Goal: Transaction & Acquisition: Purchase product/service

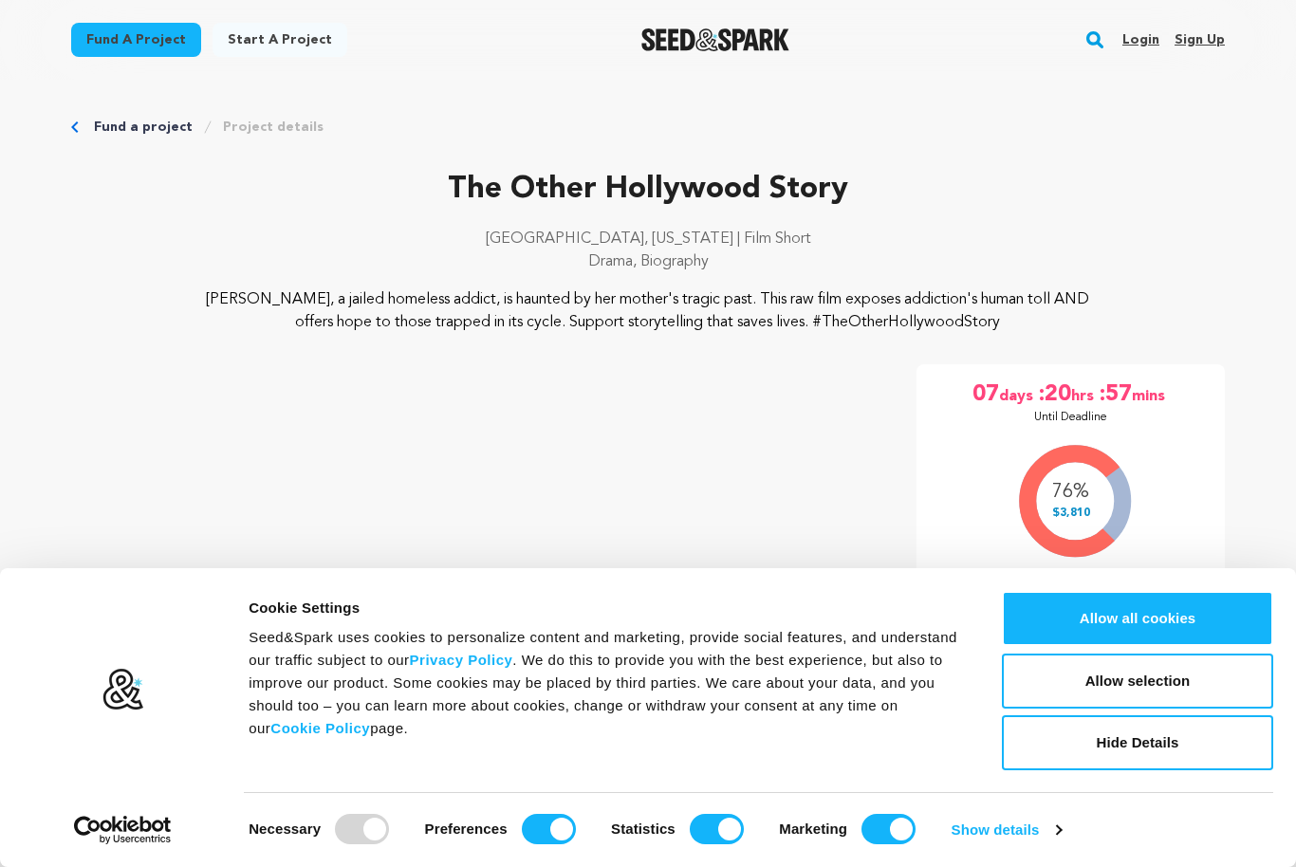
click at [1198, 609] on button "Allow all cookies" at bounding box center [1137, 618] width 271 height 55
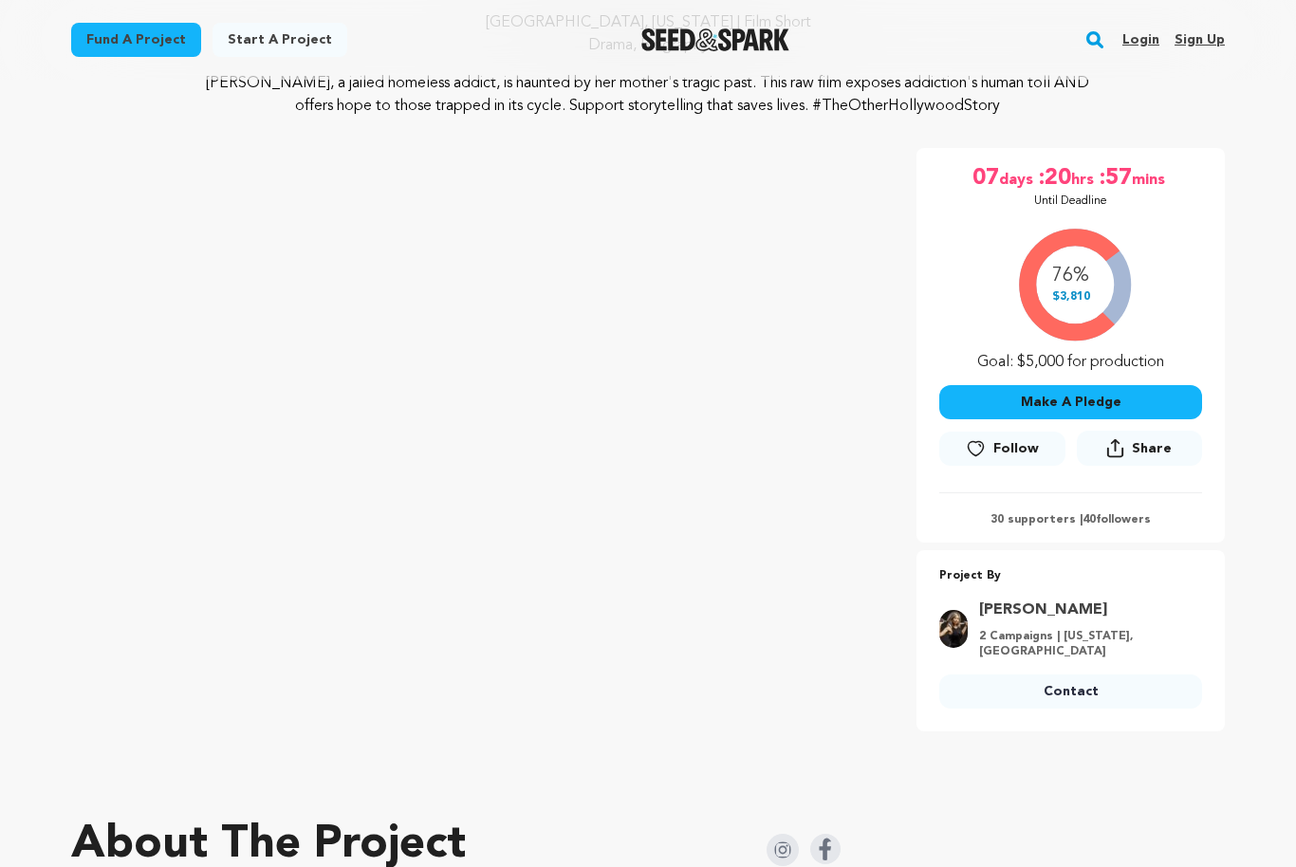
scroll to position [197, 0]
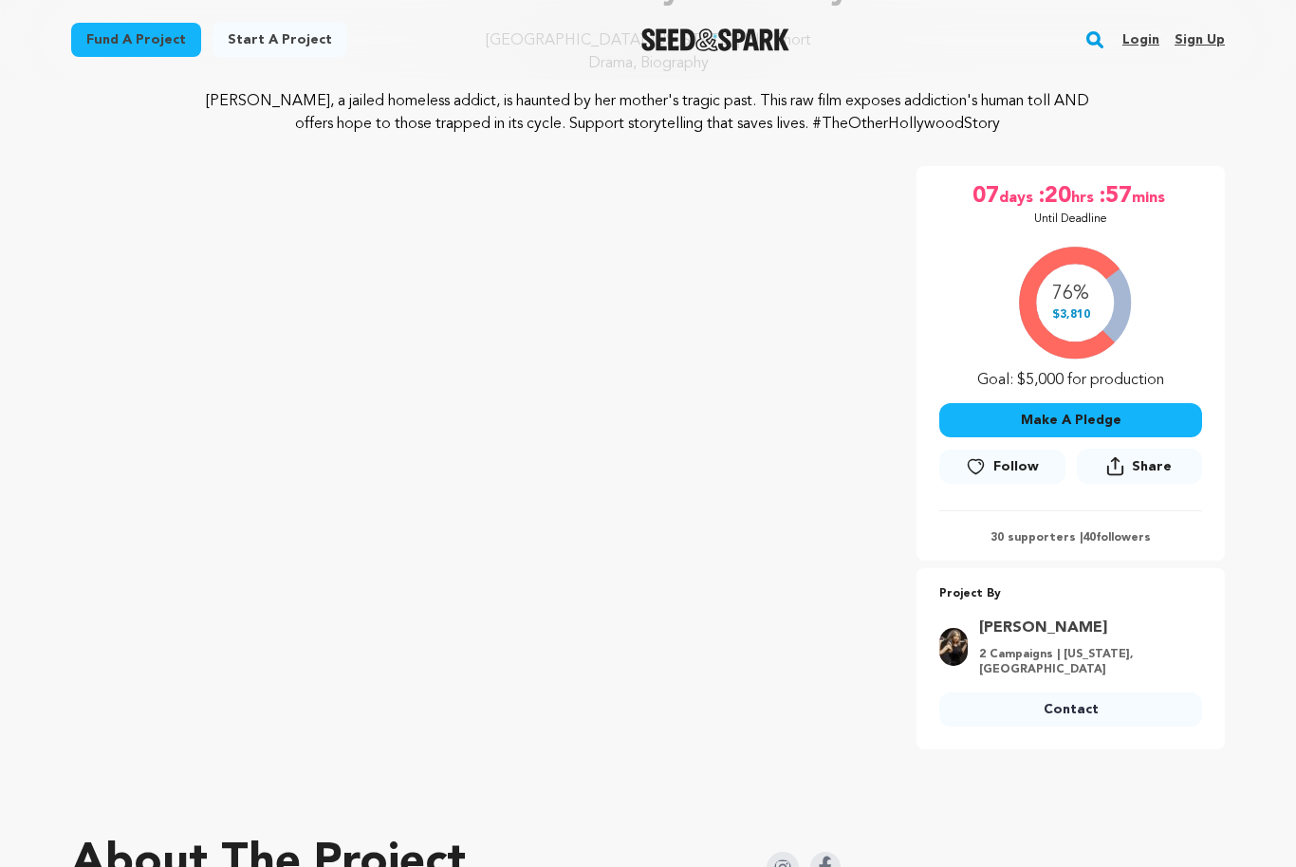
click at [1066, 538] on p "30 supporters | 40 followers" at bounding box center [1071, 538] width 263 height 15
click at [1066, 539] on p "30 supporters | 40 followers" at bounding box center [1071, 538] width 263 height 15
click at [1103, 541] on p "30 supporters | 40 followers" at bounding box center [1071, 538] width 263 height 15
click at [1123, 545] on p "30 supporters | 40 followers" at bounding box center [1071, 538] width 263 height 15
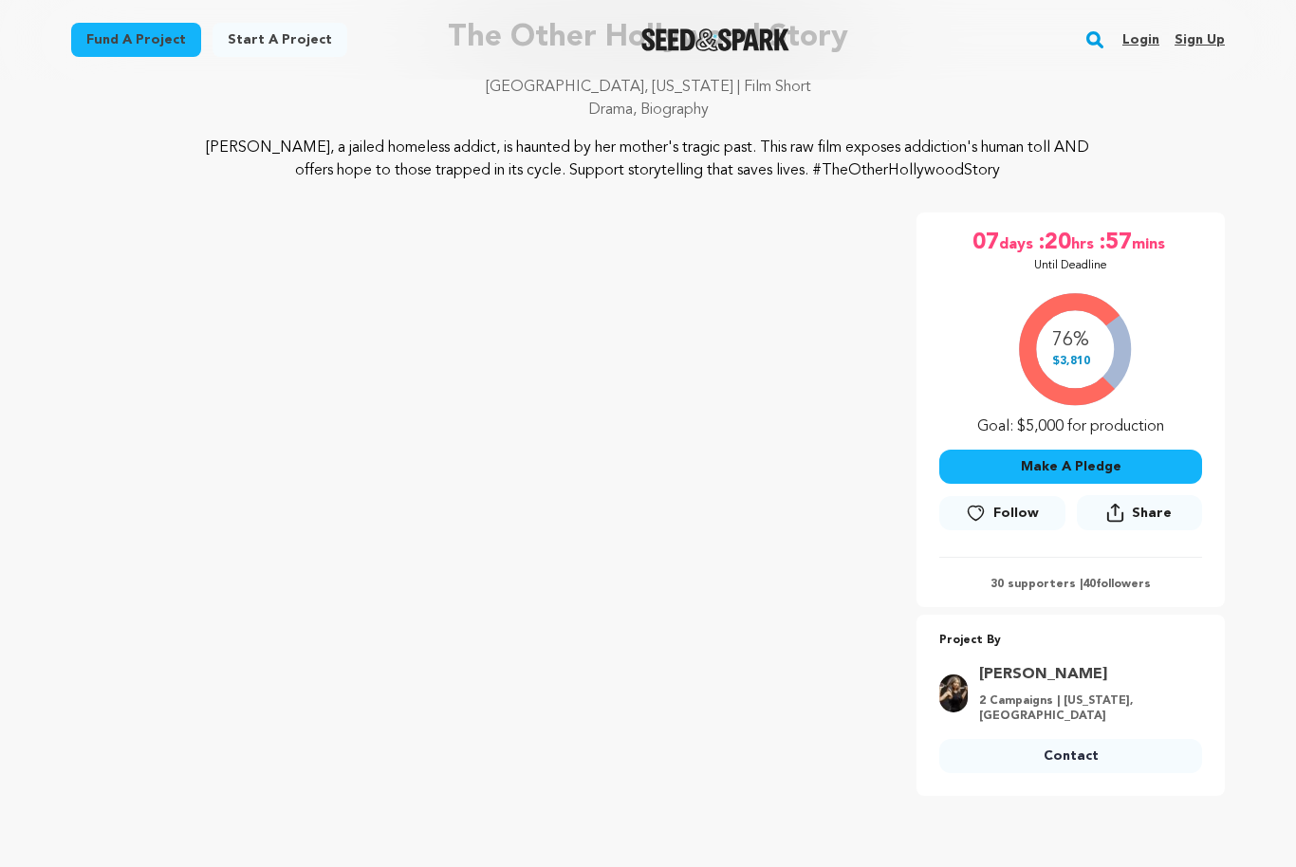
scroll to position [142, 0]
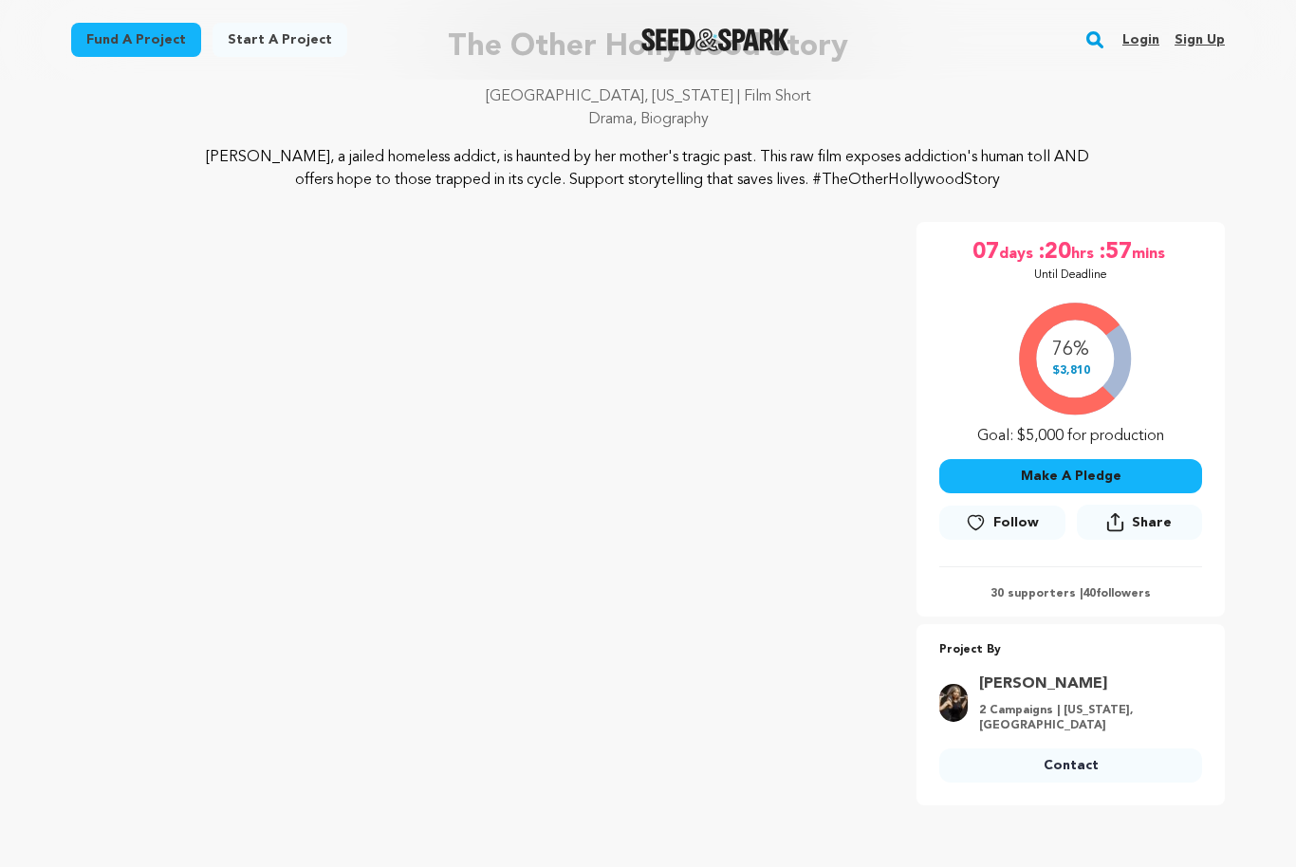
click at [1172, 462] on button "Make A Pledge" at bounding box center [1071, 476] width 263 height 34
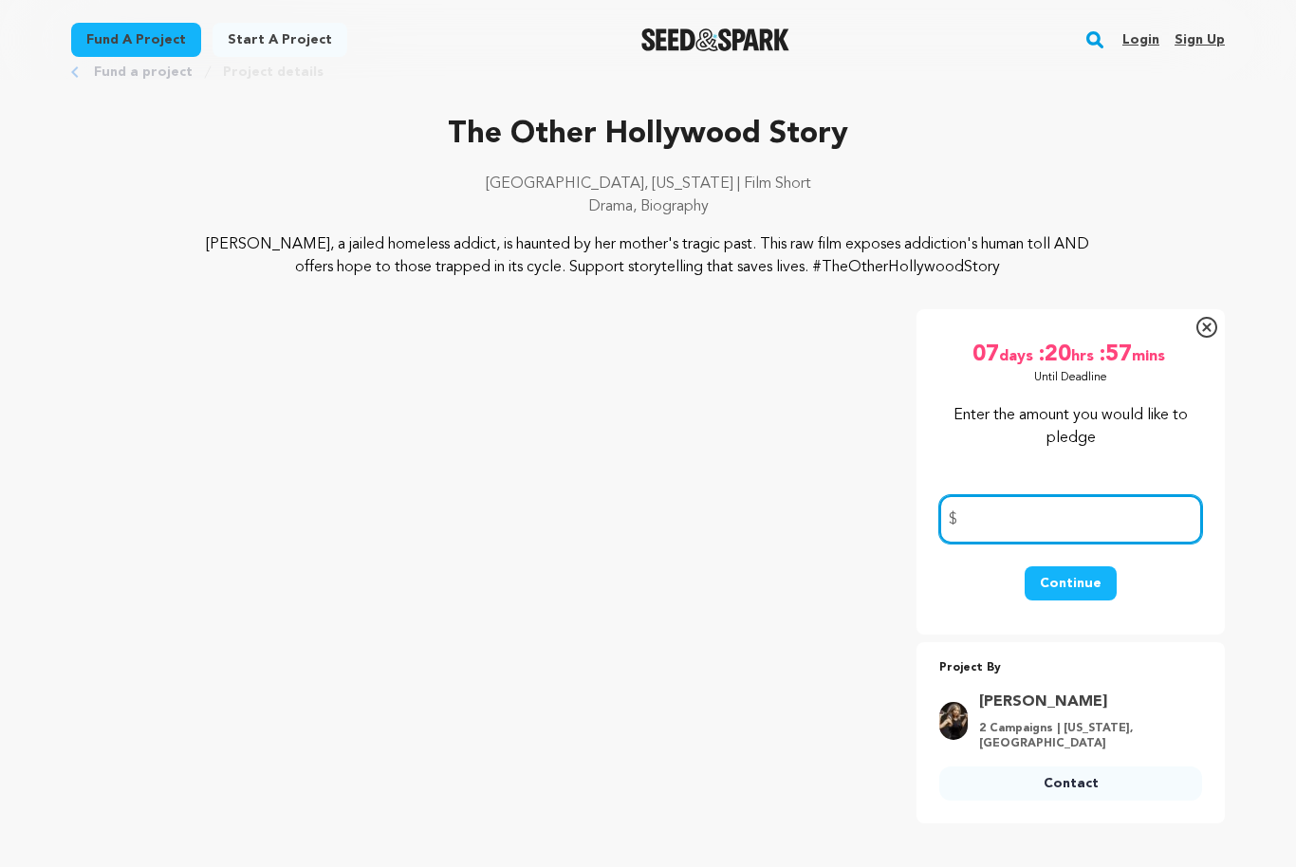
scroll to position [55, 0]
click at [1150, 520] on input "number" at bounding box center [1071, 519] width 263 height 48
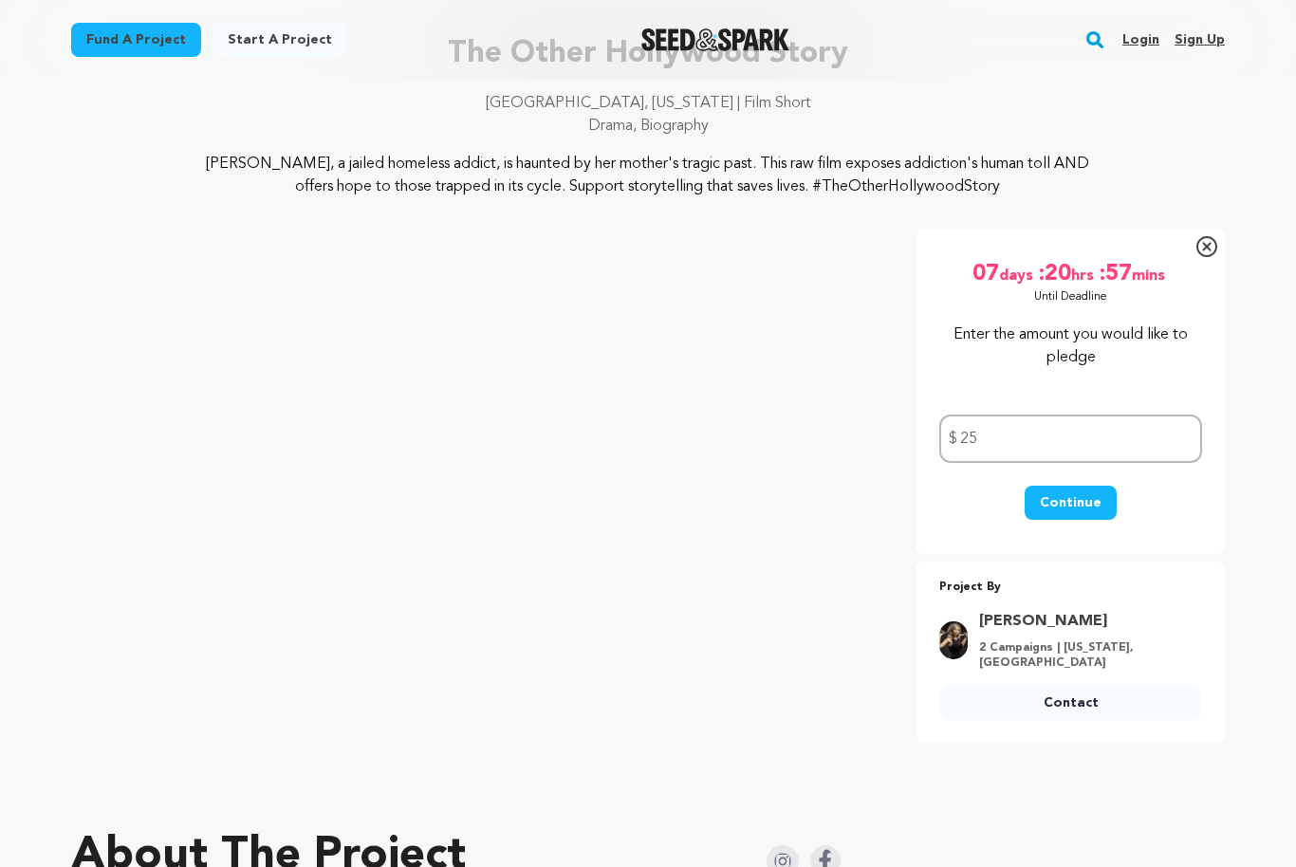
scroll to position [135, 0]
type input "25"
click at [1089, 509] on button "Continue" at bounding box center [1071, 504] width 92 height 34
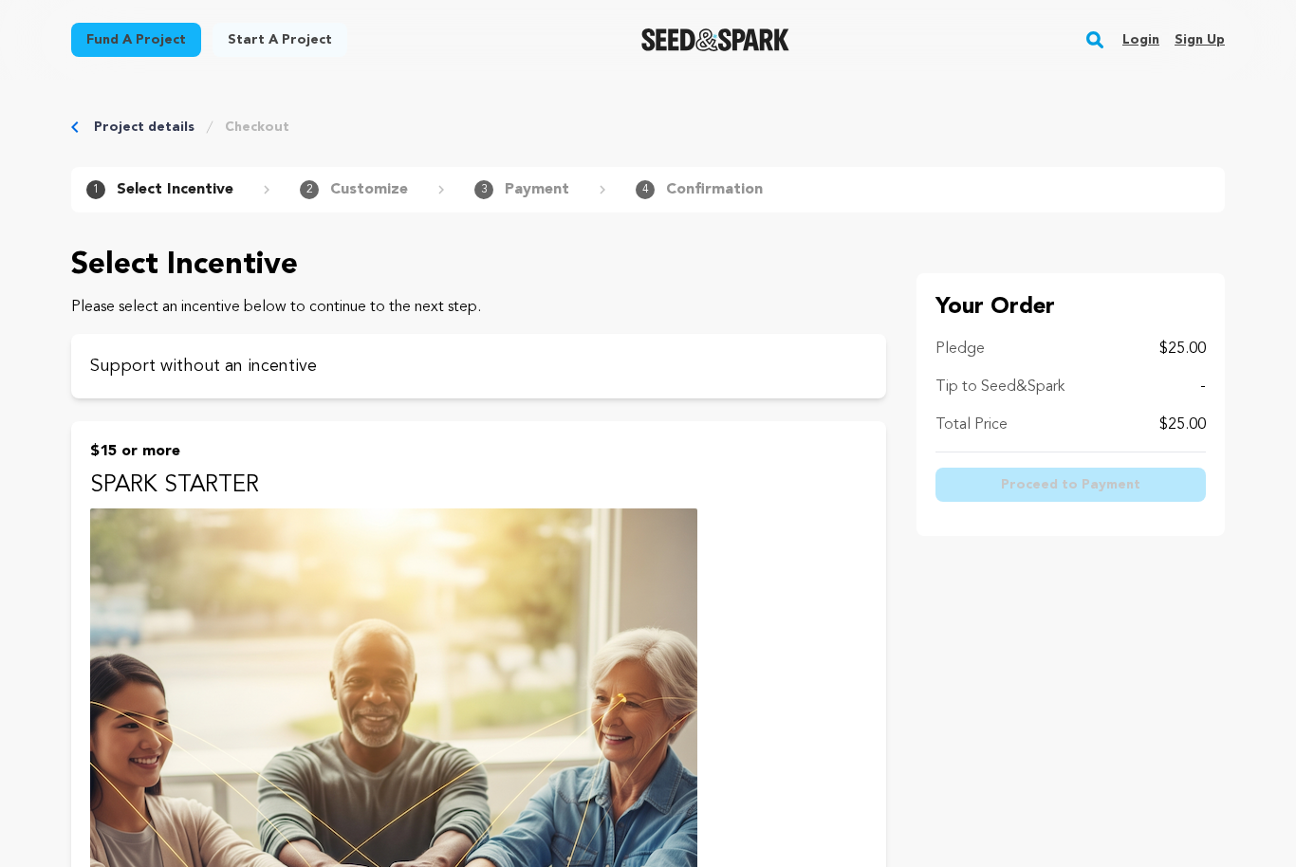
click at [1125, 466] on div "Proceed to Payment" at bounding box center [1071, 488] width 270 height 57
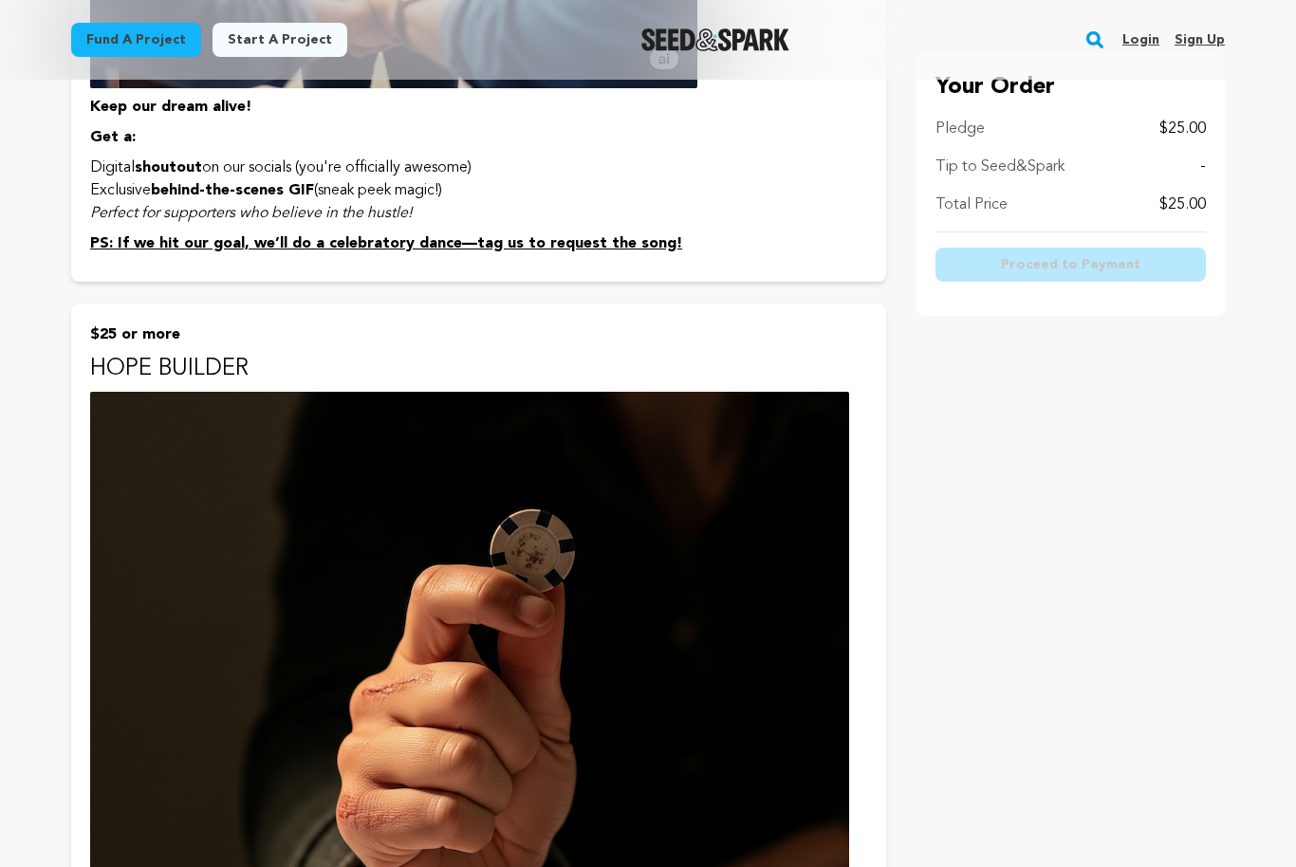
click at [861, 728] on button "$25 or more HOPE BUILDER Be the foundation of our film! As a Hope Builder, you'…" at bounding box center [478, 820] width 815 height 1031
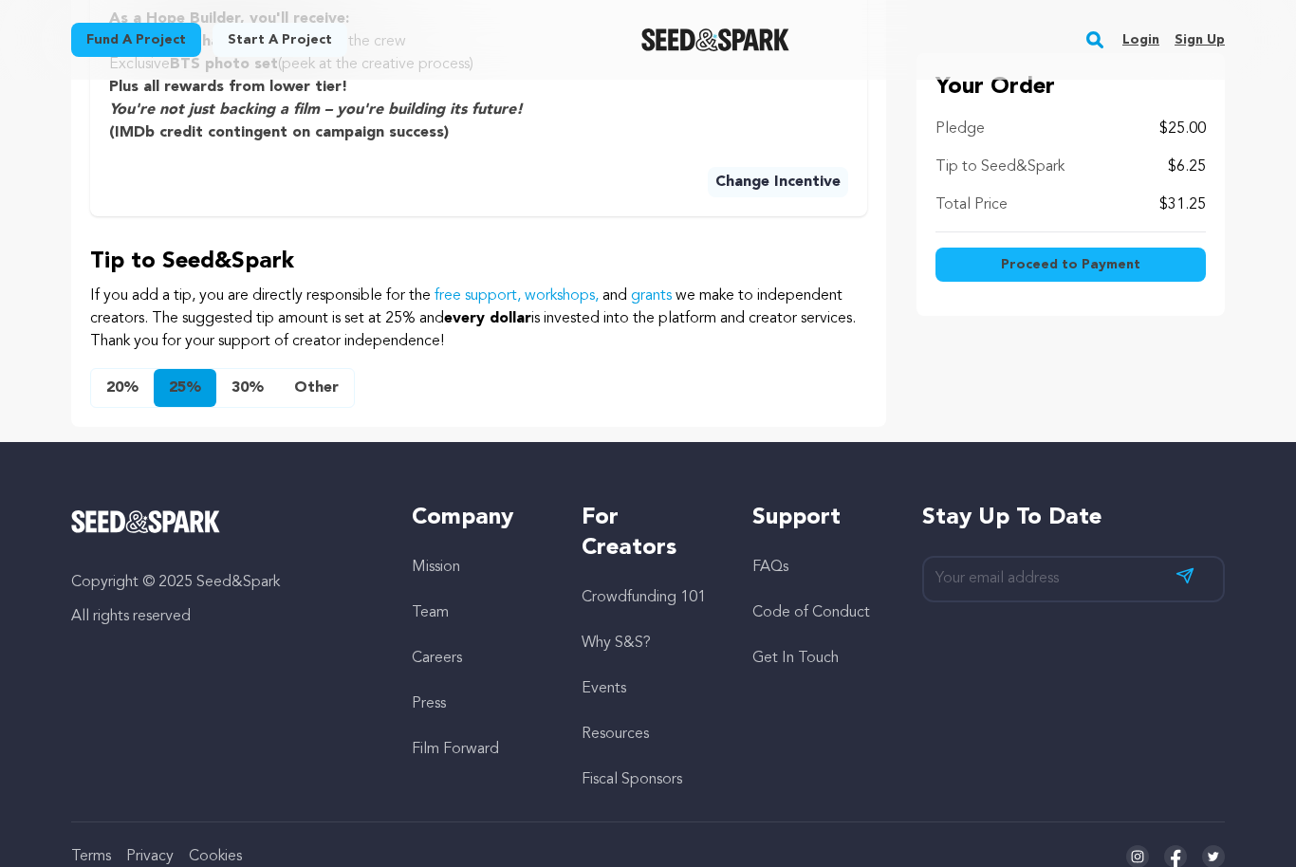
scroll to position [1425, 0]
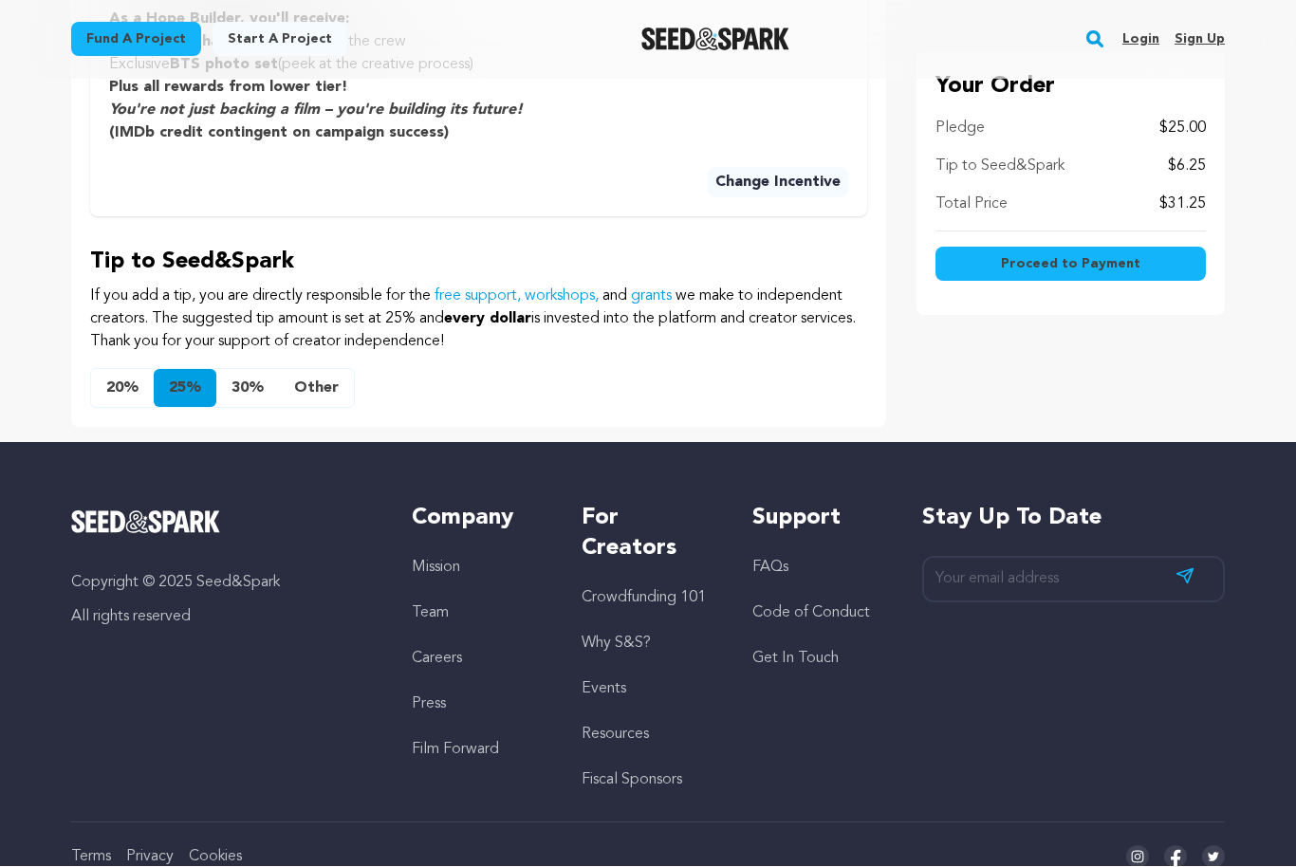
click at [324, 389] on button "Other" at bounding box center [316, 389] width 75 height 38
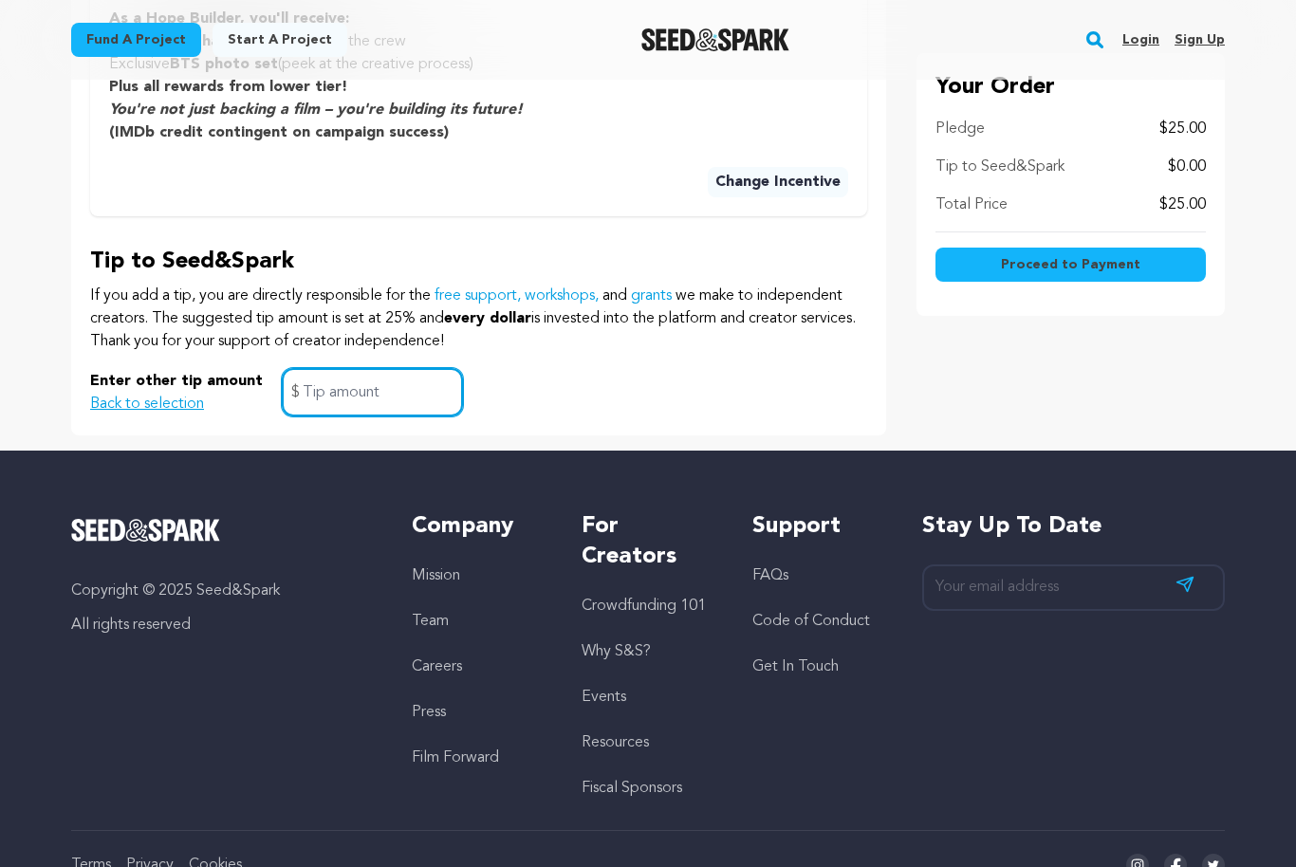
click at [375, 388] on input "text" at bounding box center [372, 392] width 181 height 48
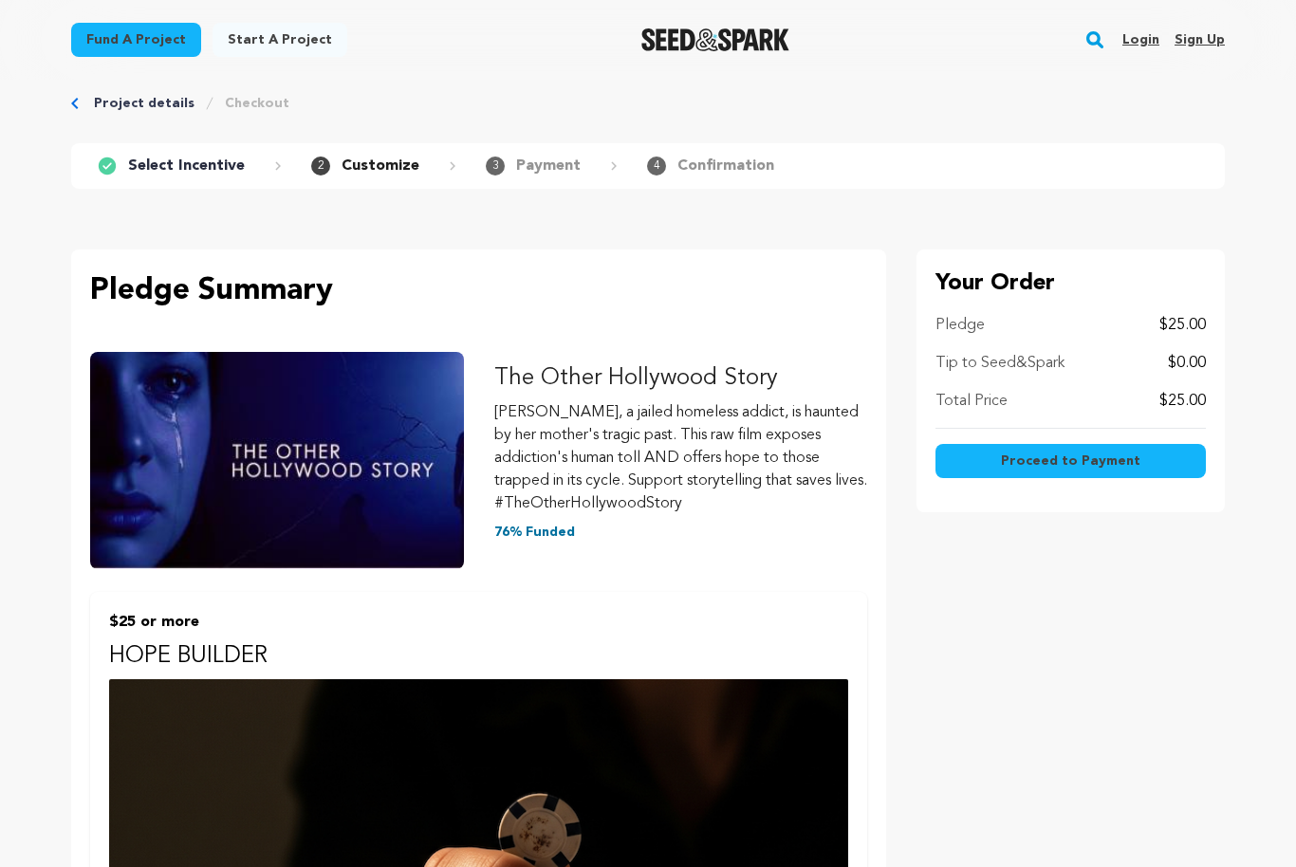
scroll to position [26, 0]
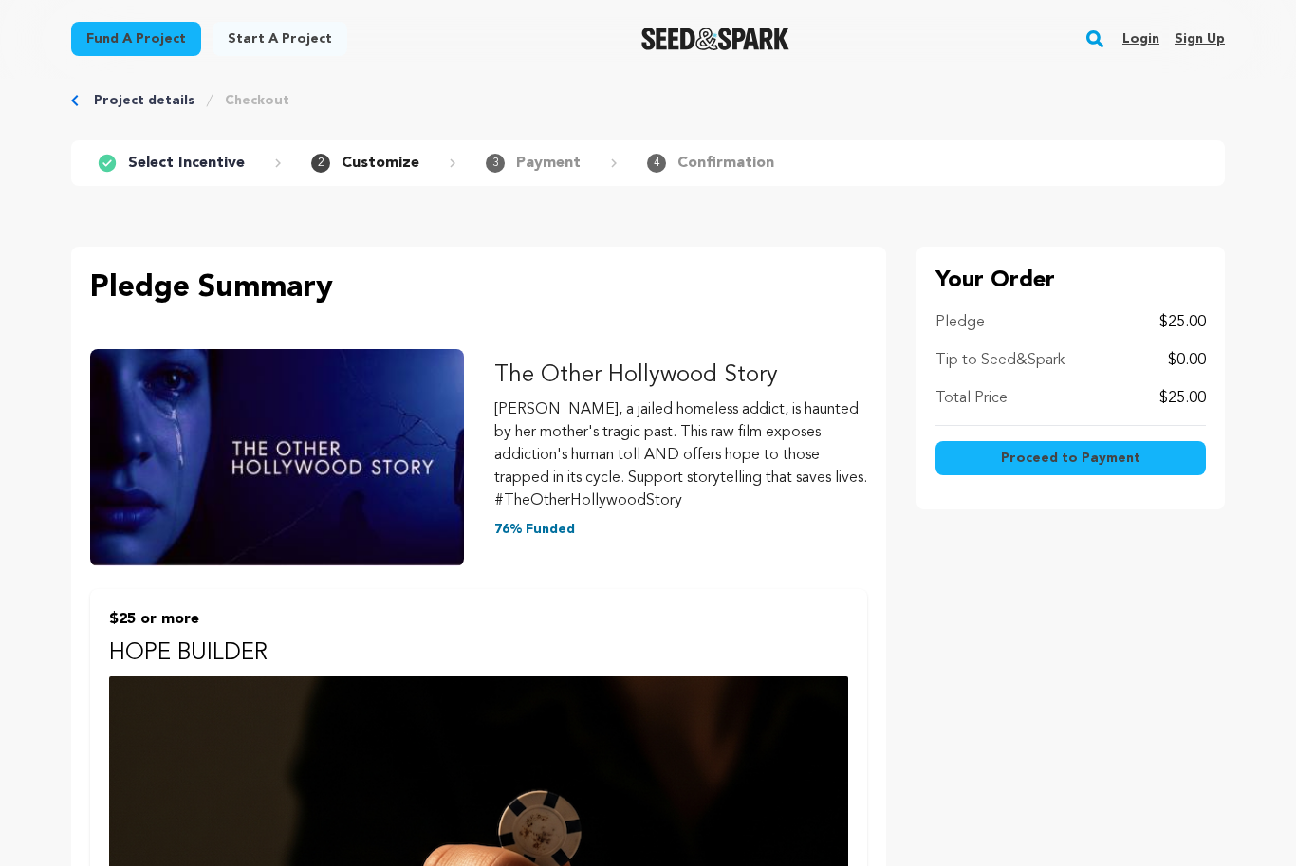
type input "0"
click at [1140, 456] on button "Proceed to Payment" at bounding box center [1071, 459] width 270 height 34
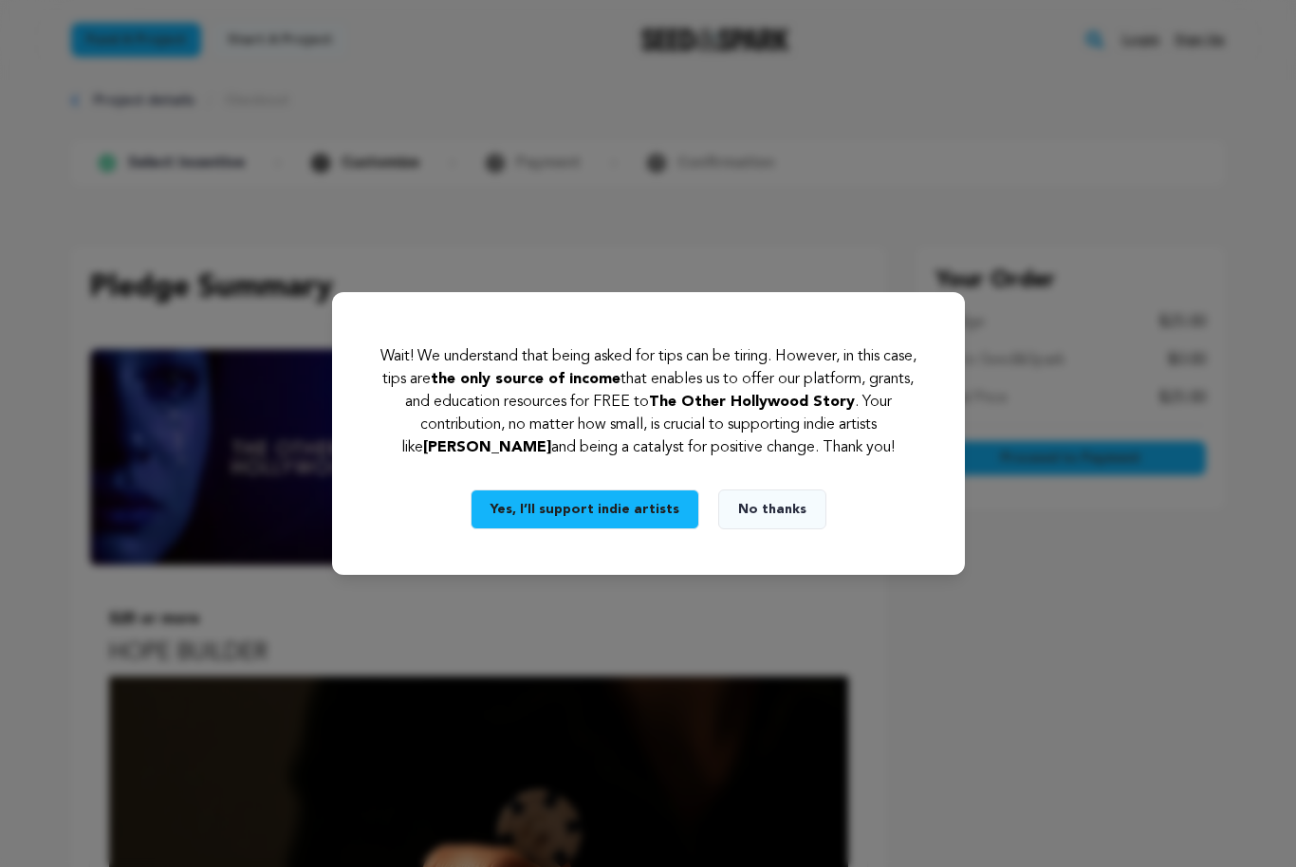
click at [792, 530] on button "No thanks" at bounding box center [772, 510] width 108 height 40
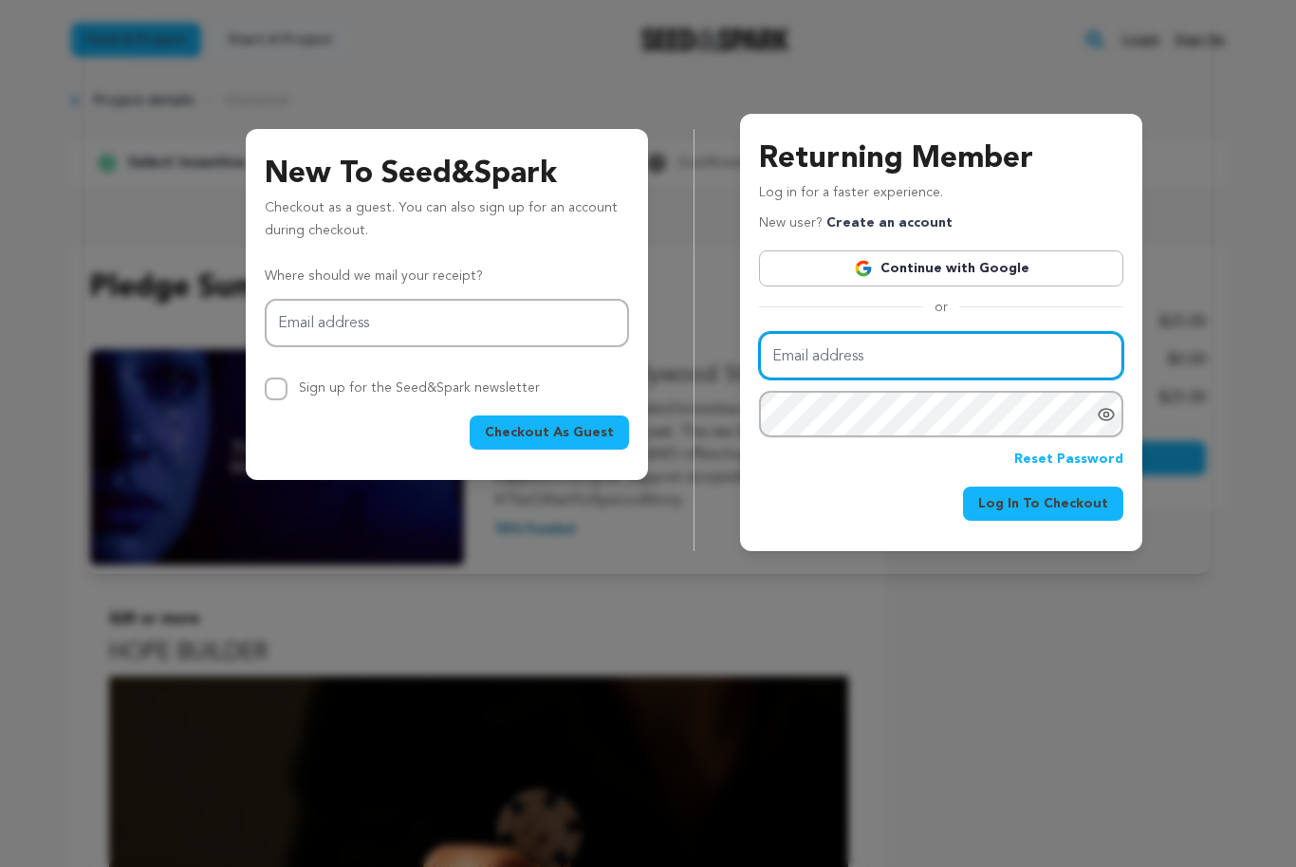
click at [1015, 332] on input "Email address" at bounding box center [941, 356] width 364 height 48
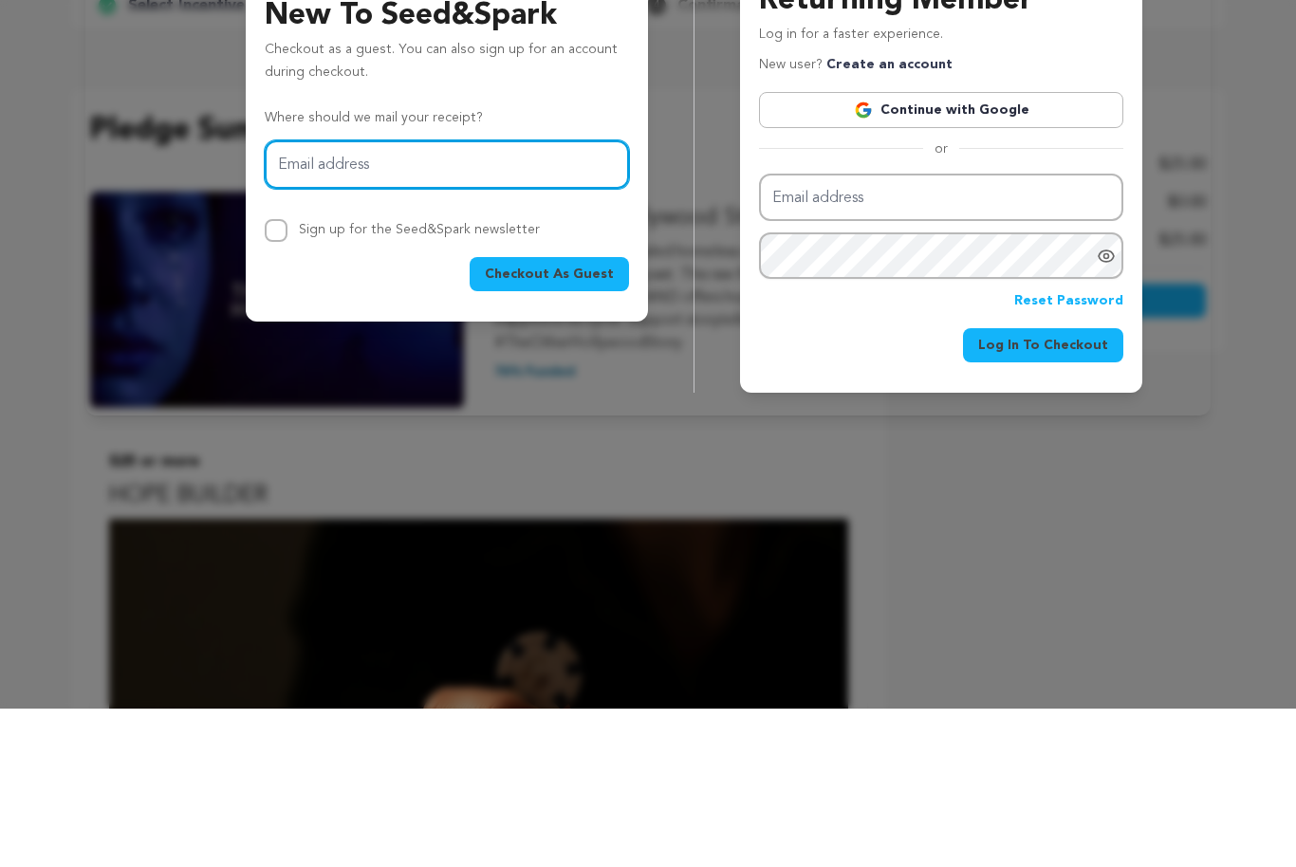
click at [529, 299] on input "Email address" at bounding box center [447, 323] width 364 height 48
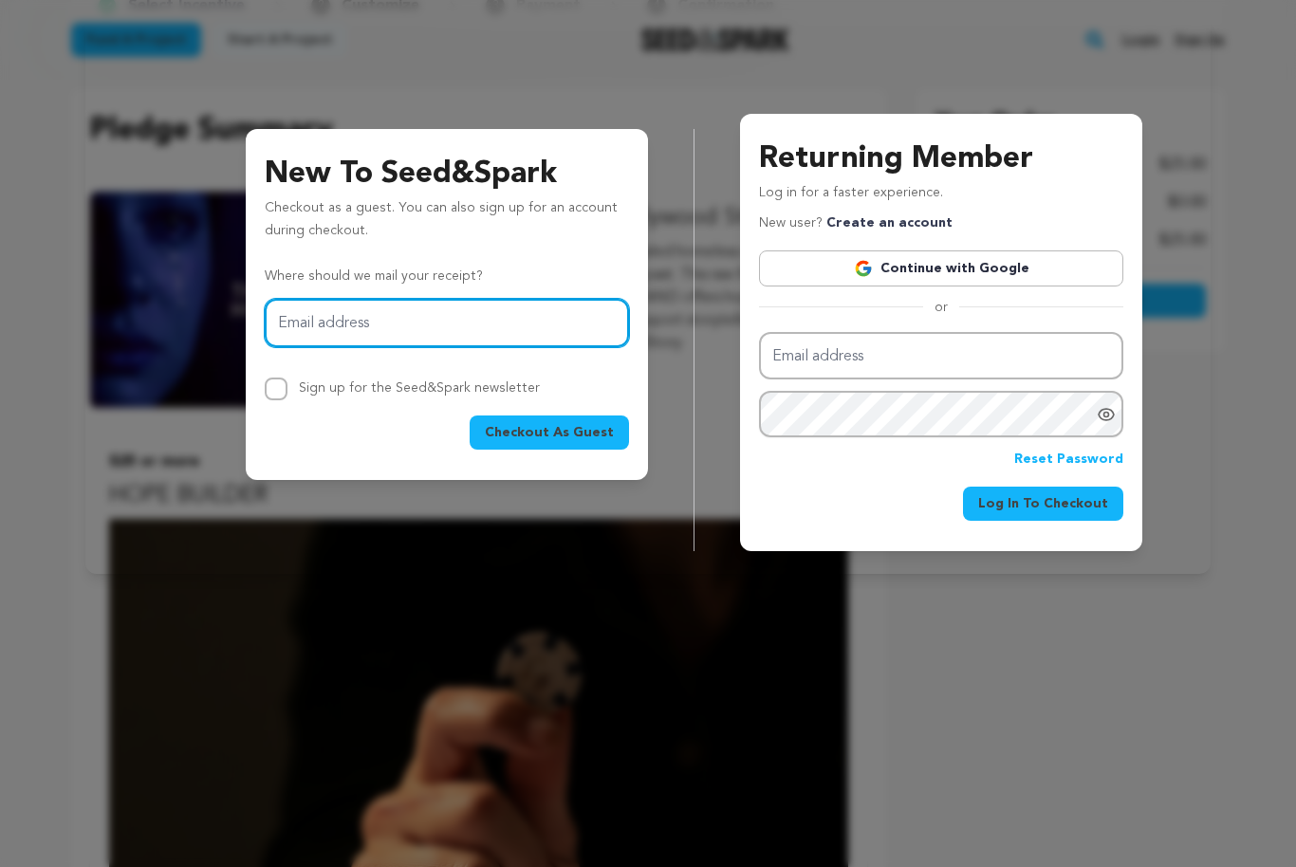
type input "razrfish1@gmail.com"
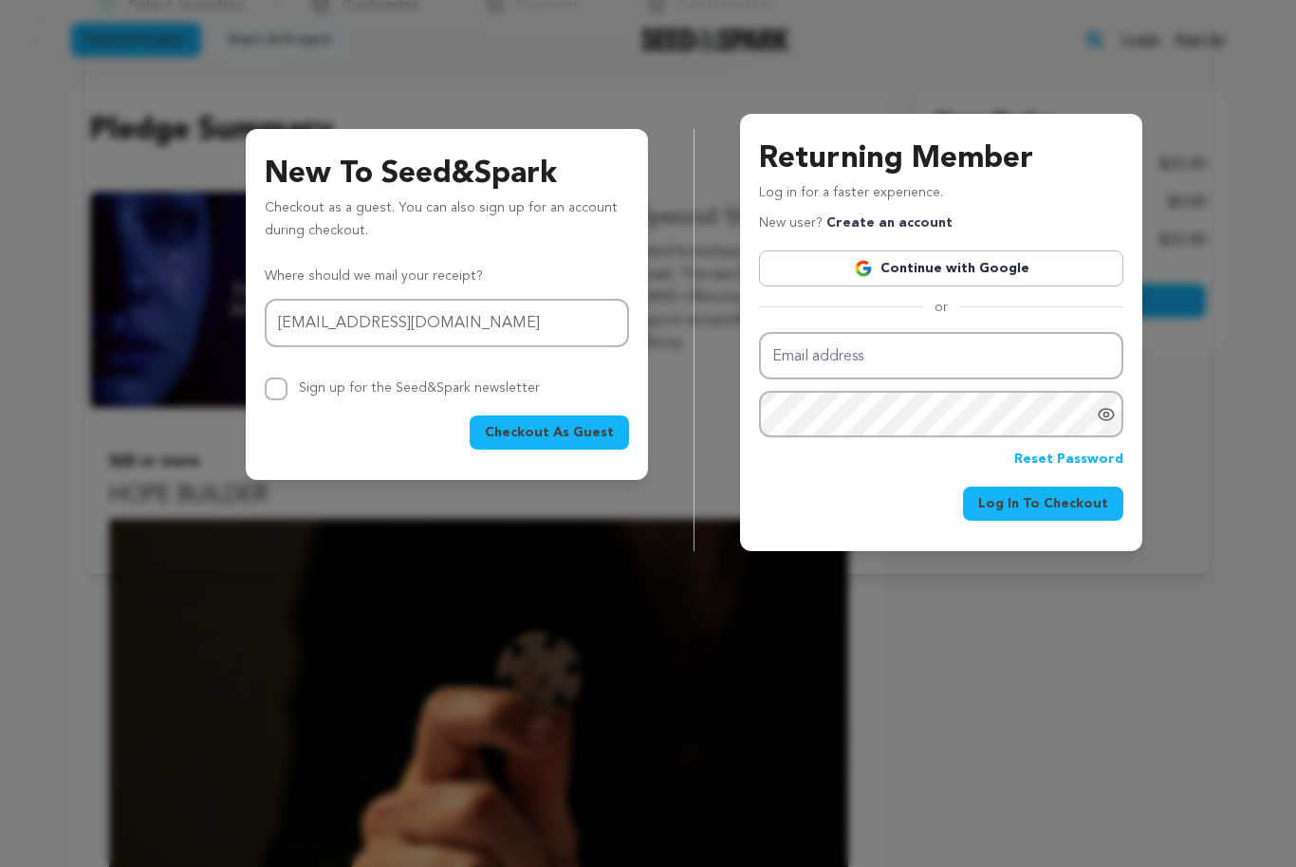
click at [269, 397] on input "Sign up for the Seed&Spark newsletter" at bounding box center [276, 389] width 23 height 23
checkbox input "true"
click at [527, 433] on span "Checkout As Guest" at bounding box center [549, 432] width 129 height 19
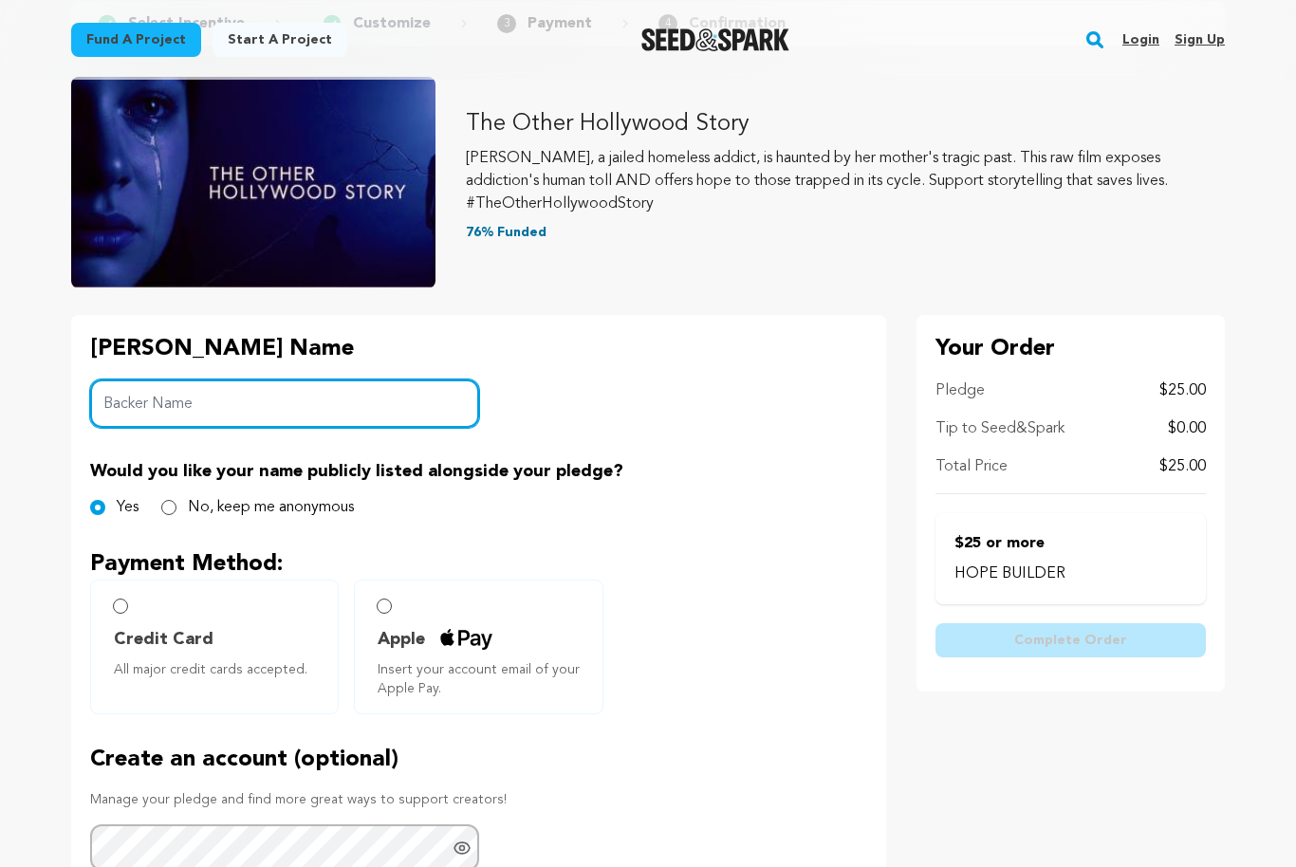
scroll to position [166, 0]
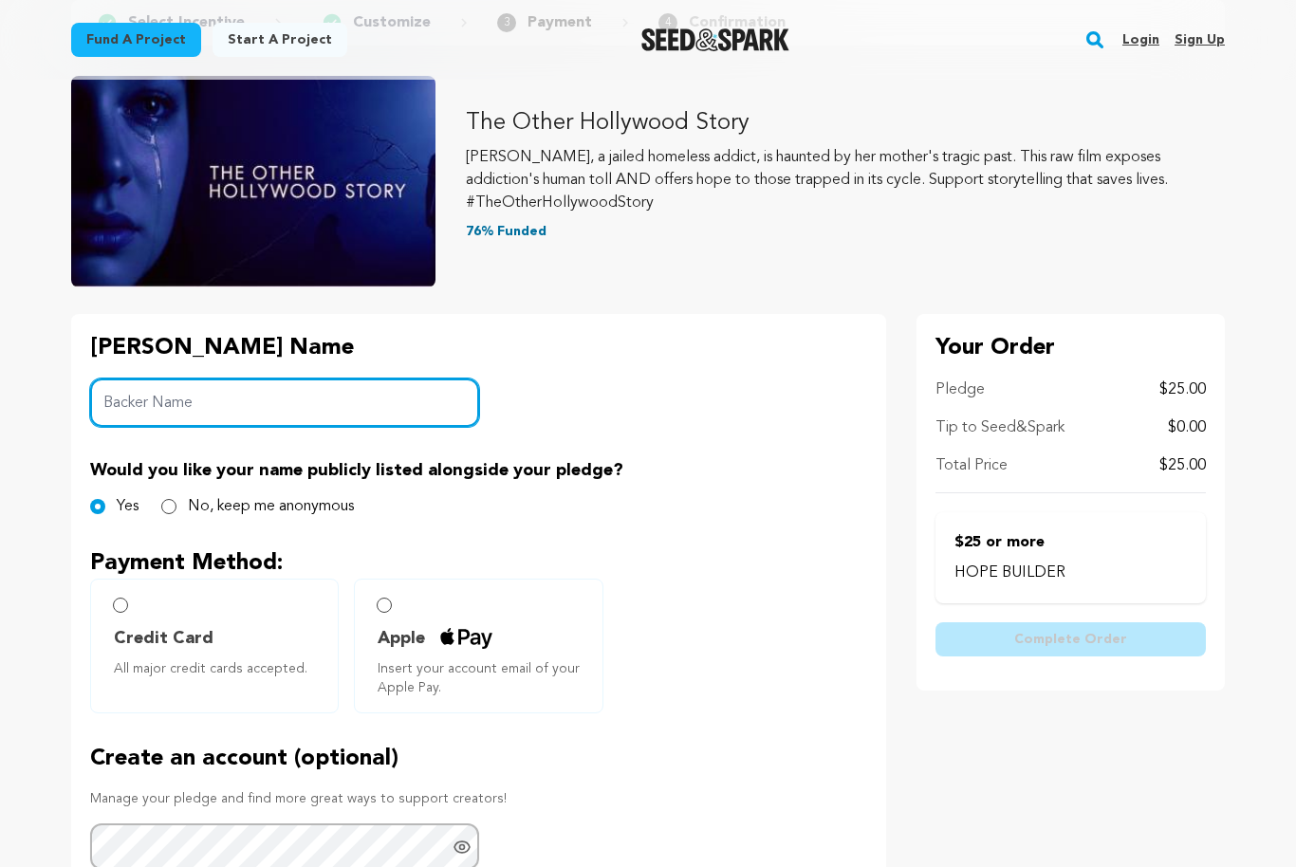
click at [440, 402] on input "Backer Name" at bounding box center [284, 404] width 389 height 48
type input "Joshua Fishbein"
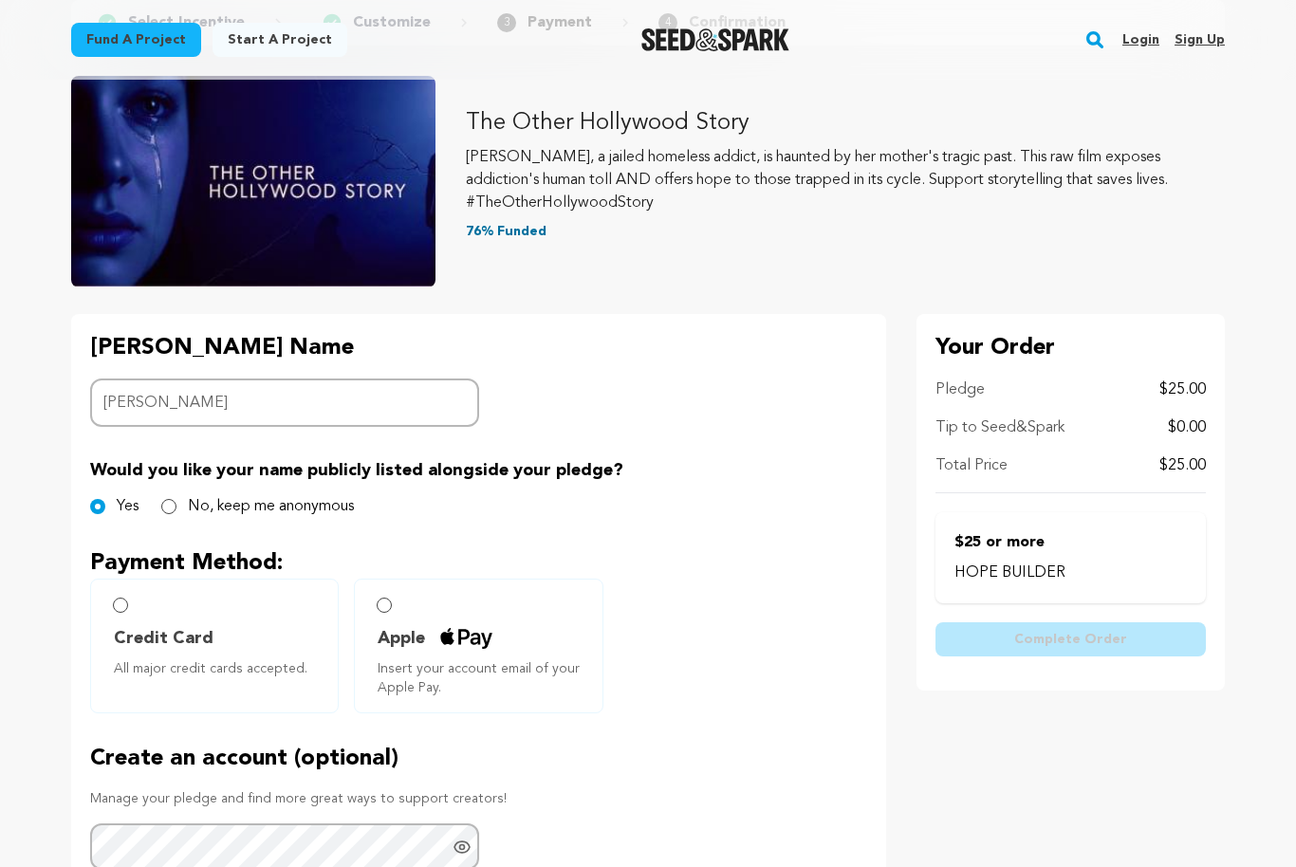
click at [387, 599] on input "Apple Insert your account email of your Apple Pay." at bounding box center [384, 606] width 15 height 15
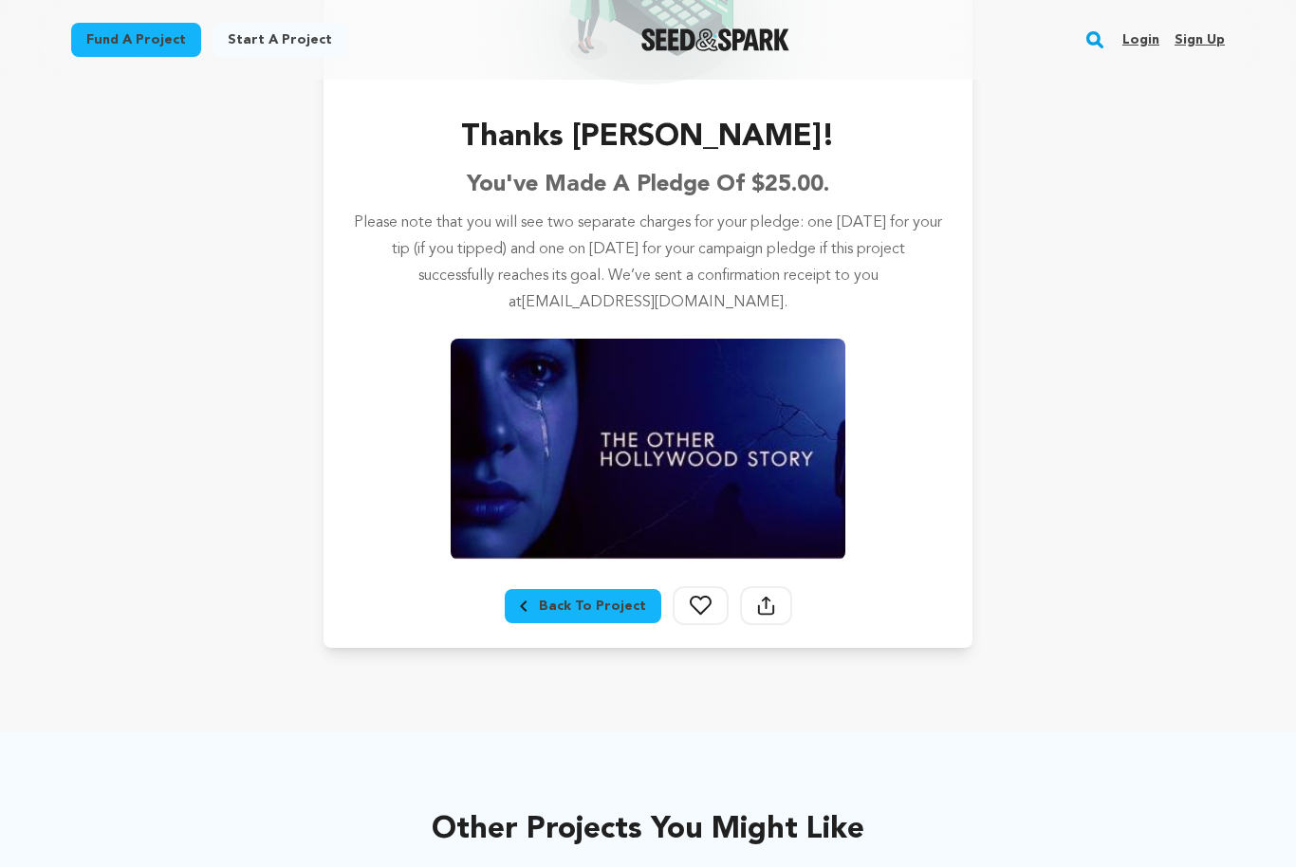
scroll to position [249, 0]
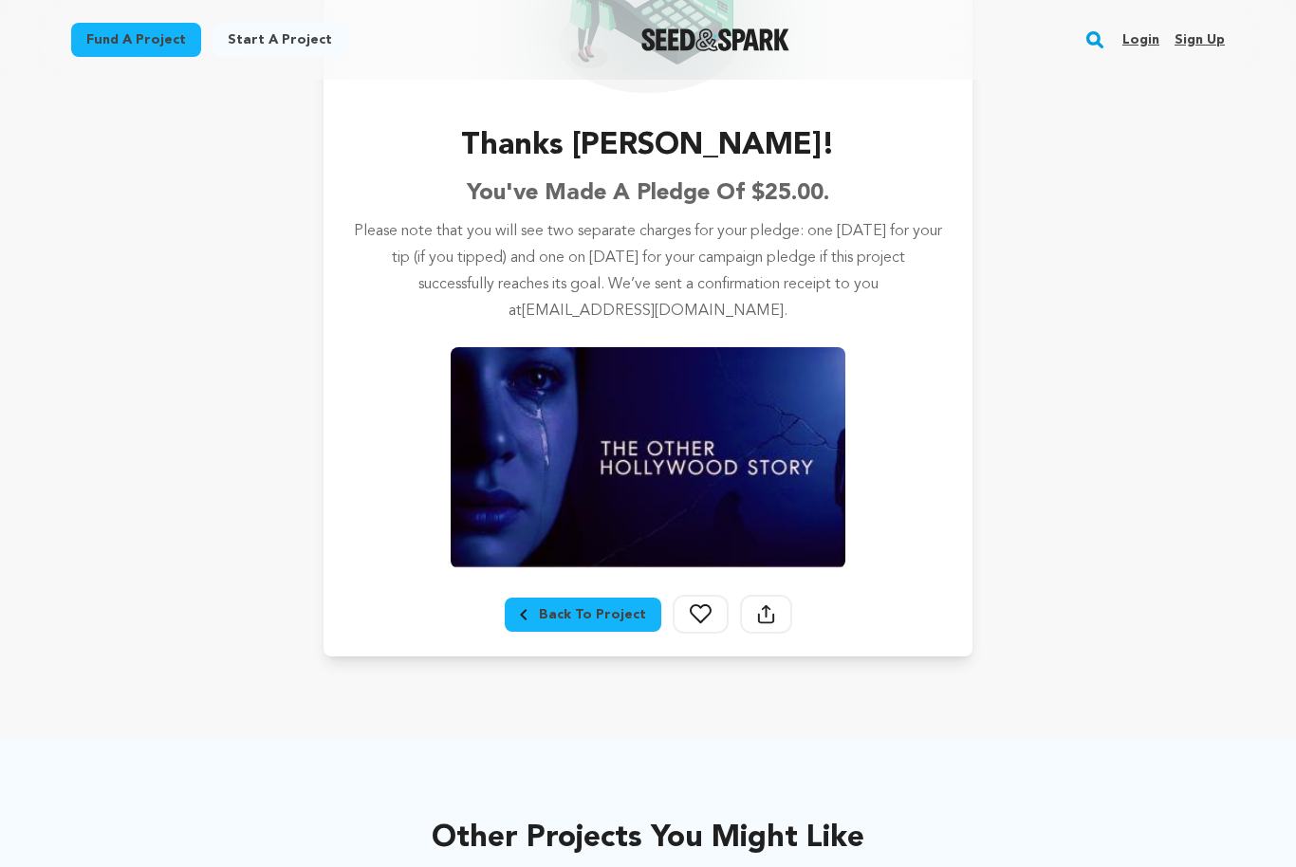
click at [603, 606] on div "Back To Project" at bounding box center [583, 615] width 126 height 19
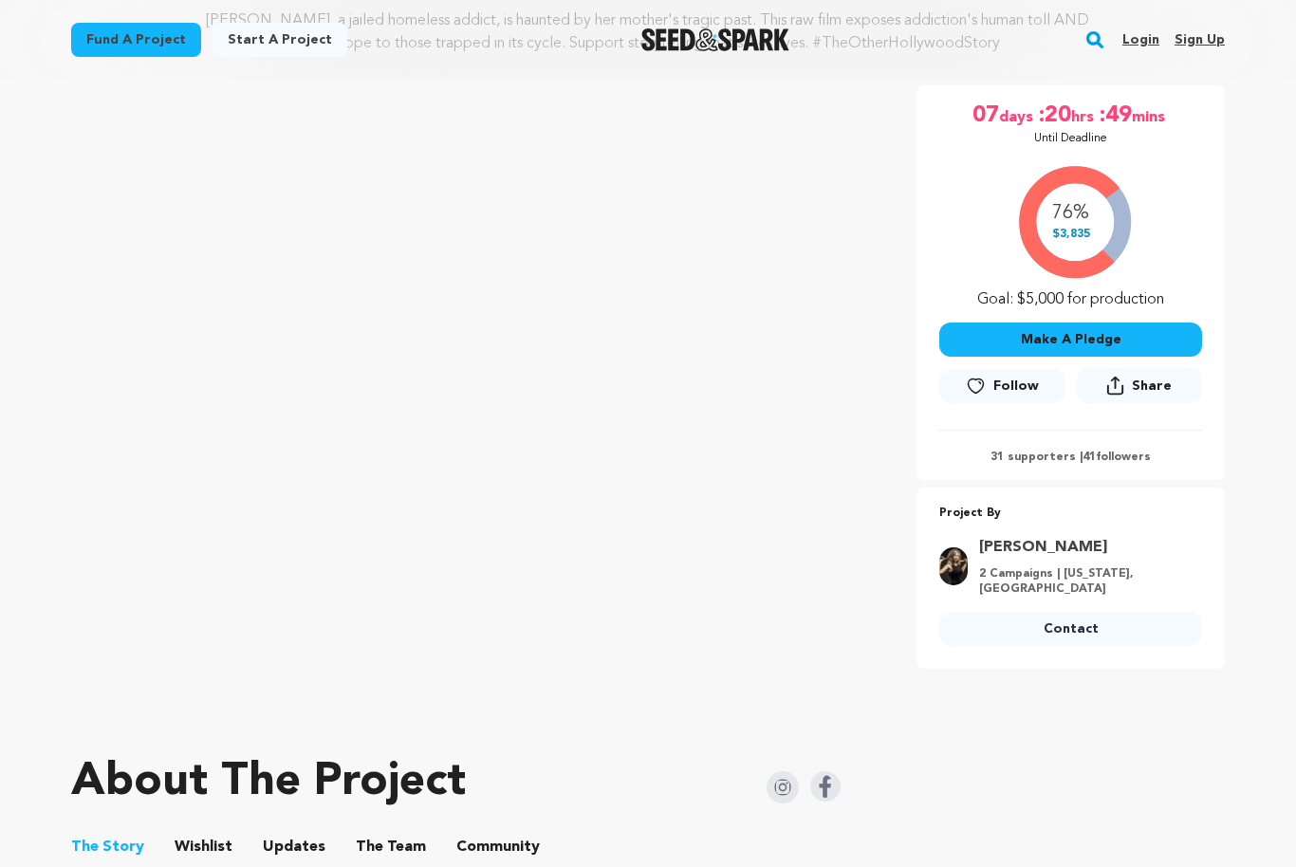
scroll to position [279, 0]
click at [1128, 461] on p "31 supporters | 41 followers" at bounding box center [1071, 457] width 263 height 15
click at [1075, 451] on p "31 supporters | 41 followers" at bounding box center [1071, 457] width 263 height 15
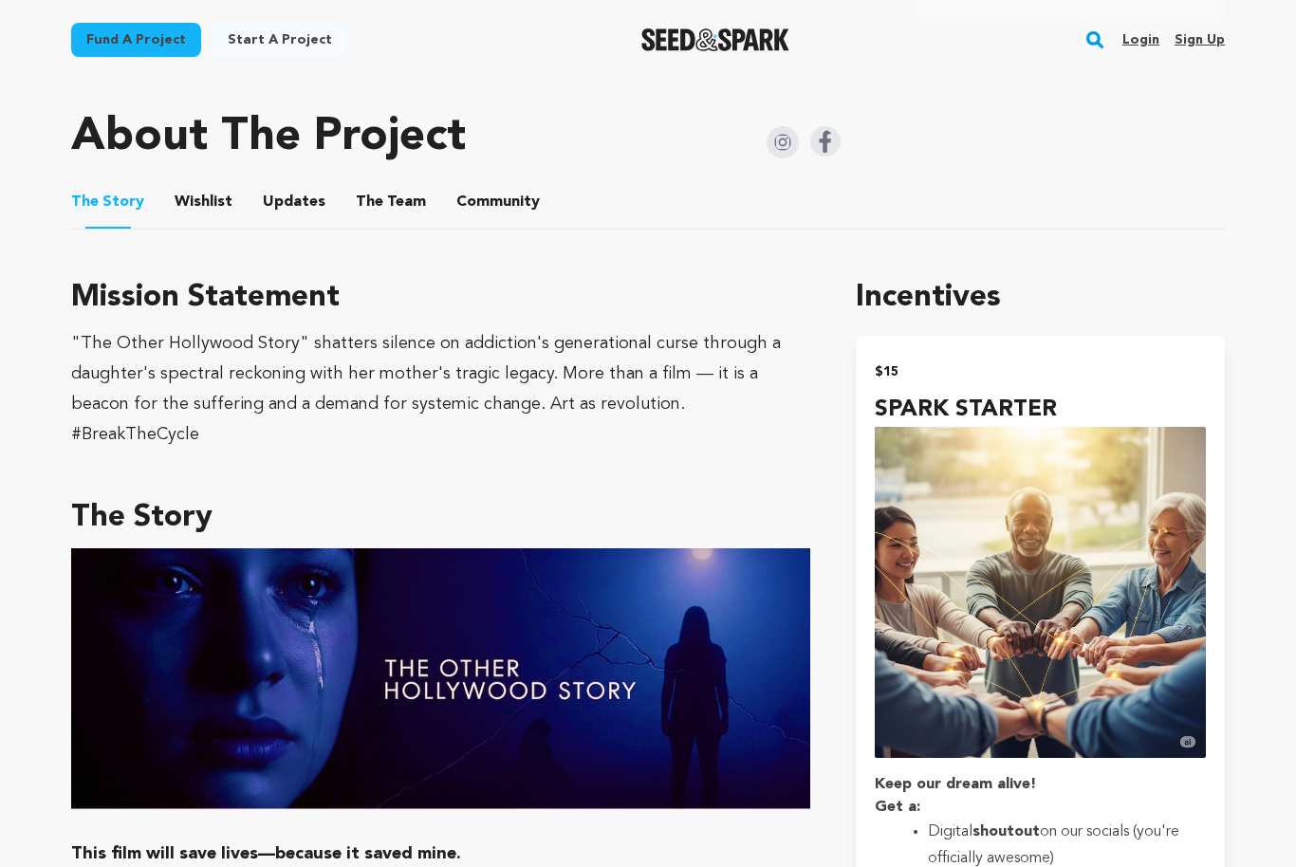
scroll to position [936, 0]
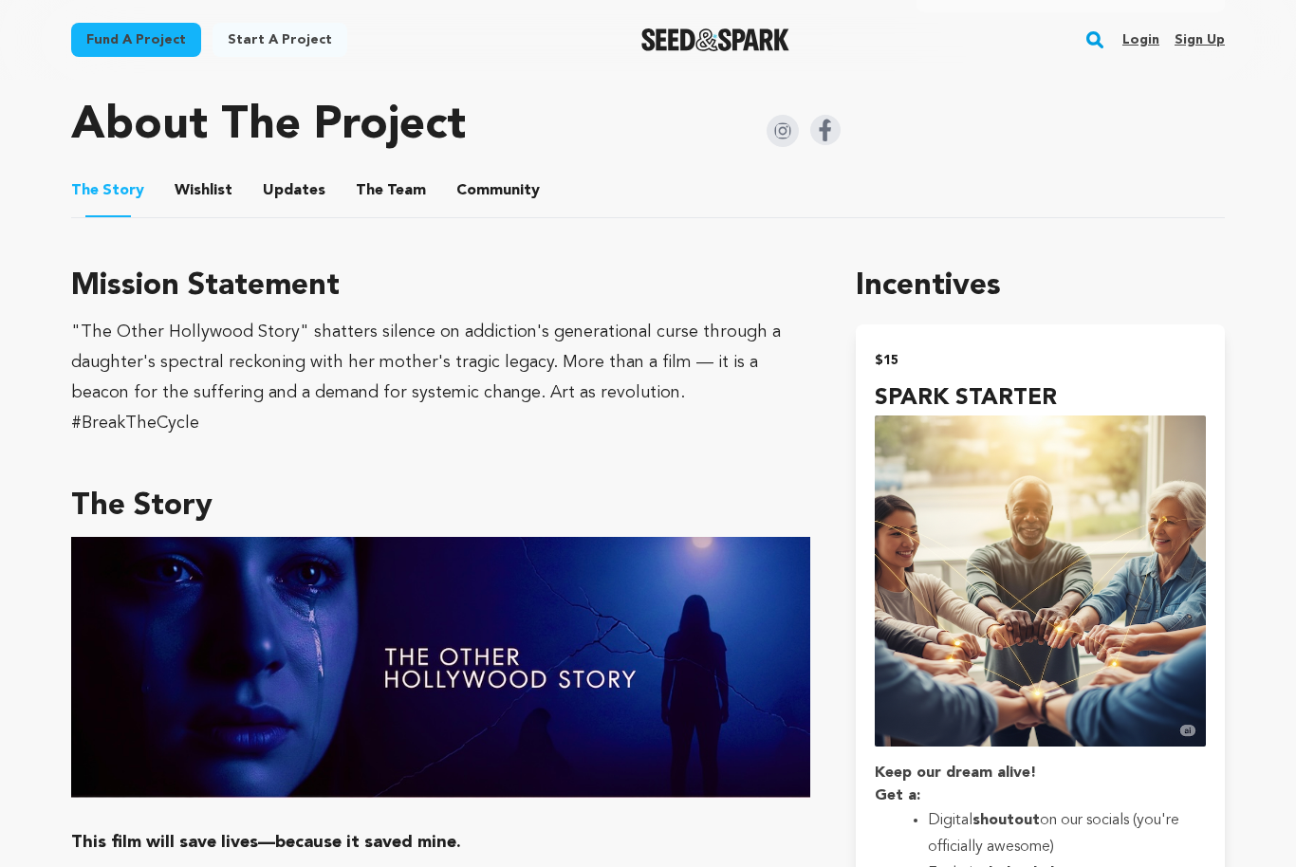
click at [203, 205] on button "Wishlist" at bounding box center [204, 195] width 46 height 46
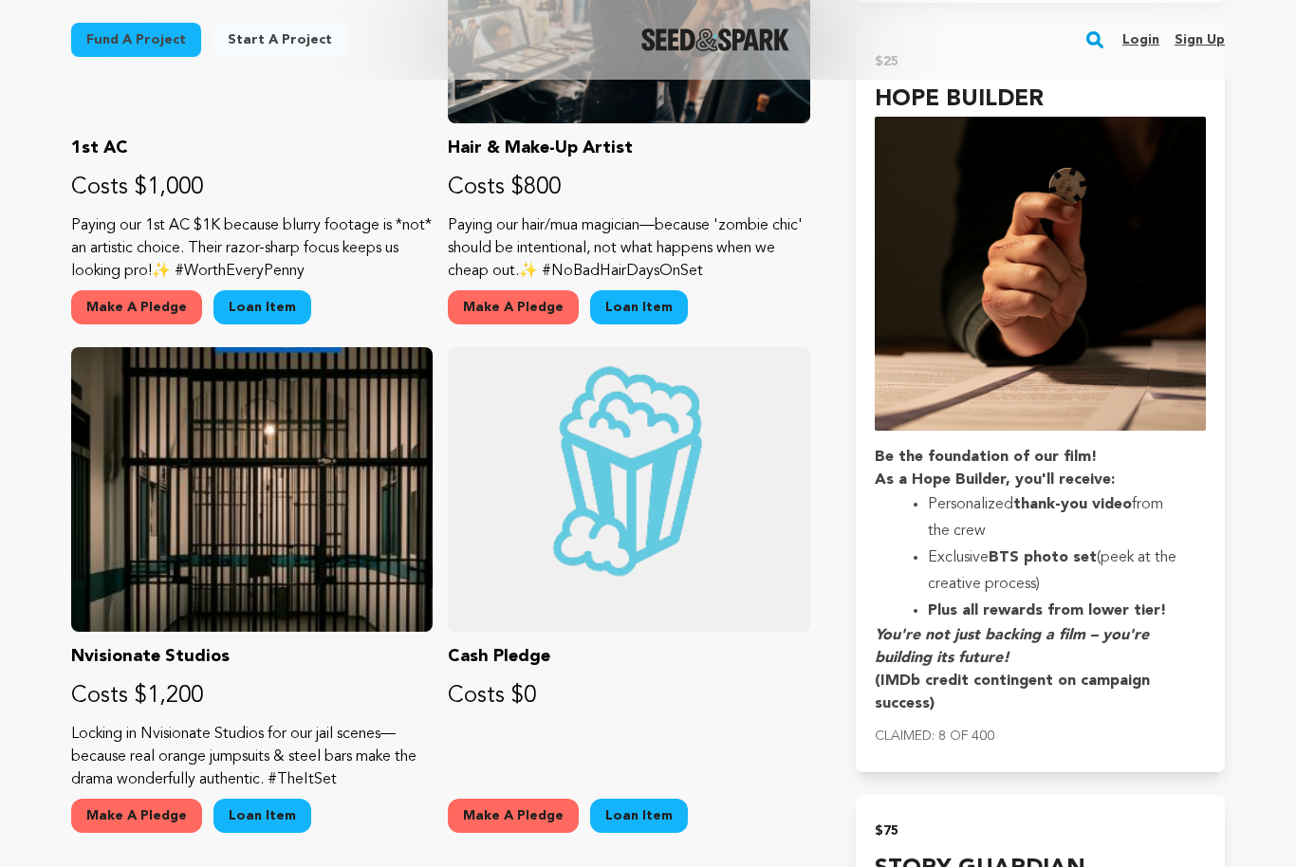
scroll to position [2002, 0]
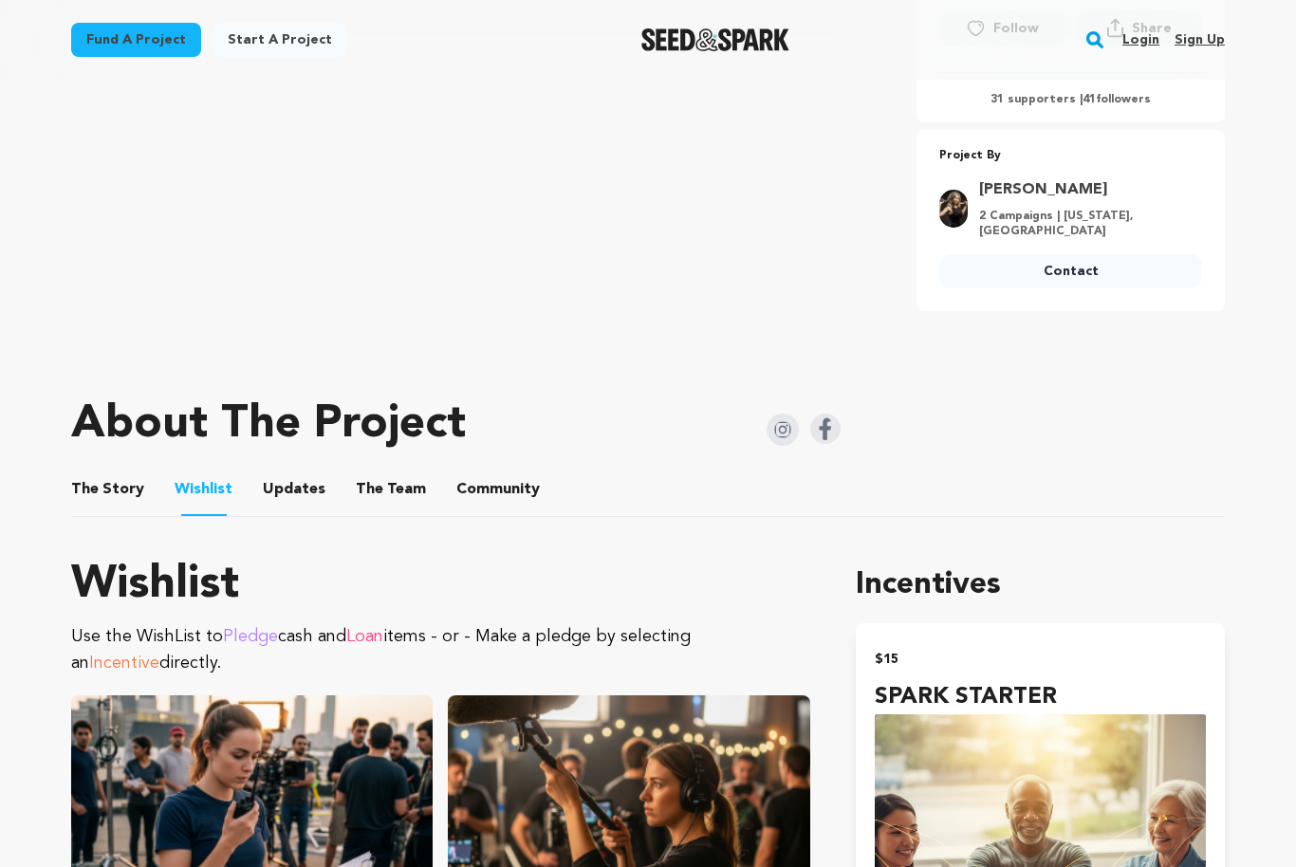
click at [282, 480] on button "Updates" at bounding box center [294, 495] width 46 height 46
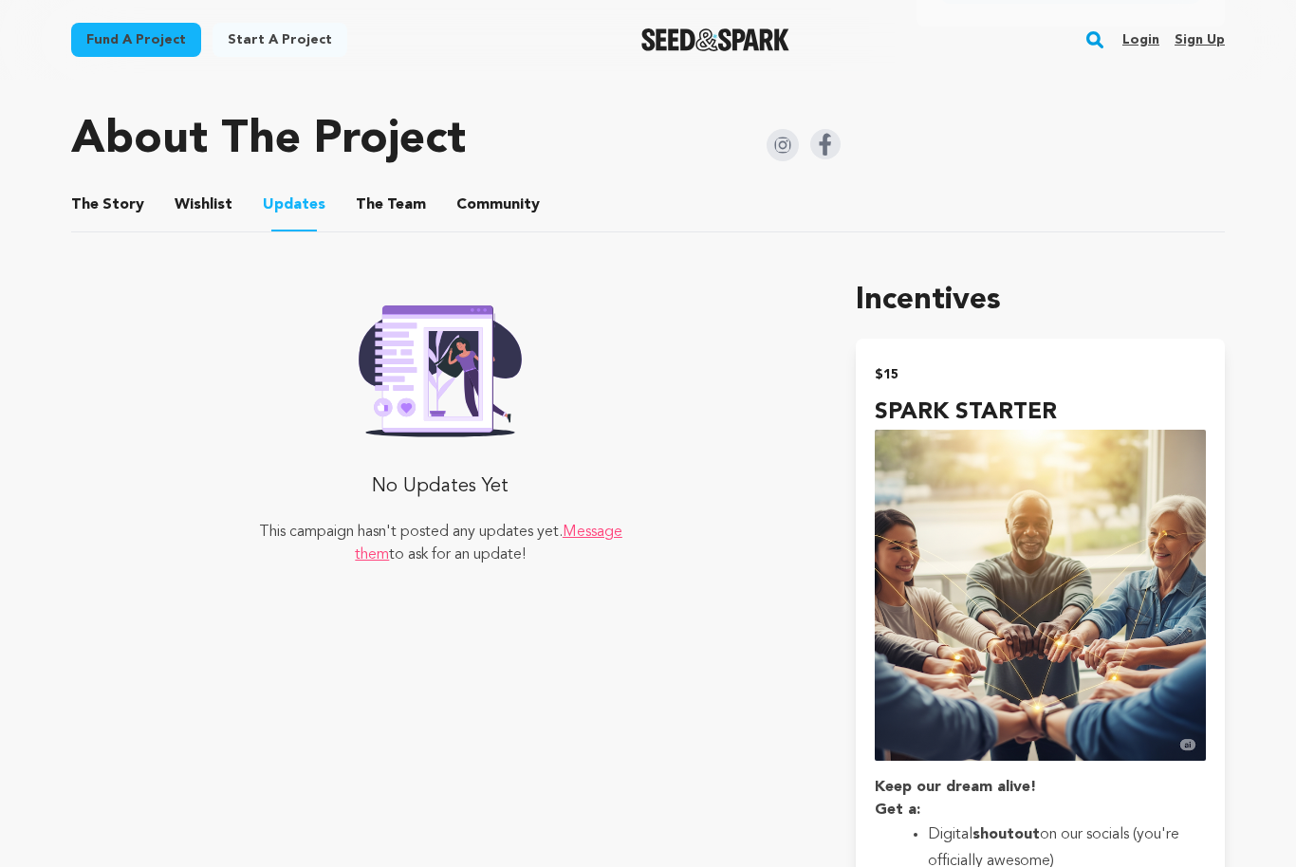
scroll to position [921, 0]
click at [391, 202] on button "The Team" at bounding box center [391, 210] width 46 height 46
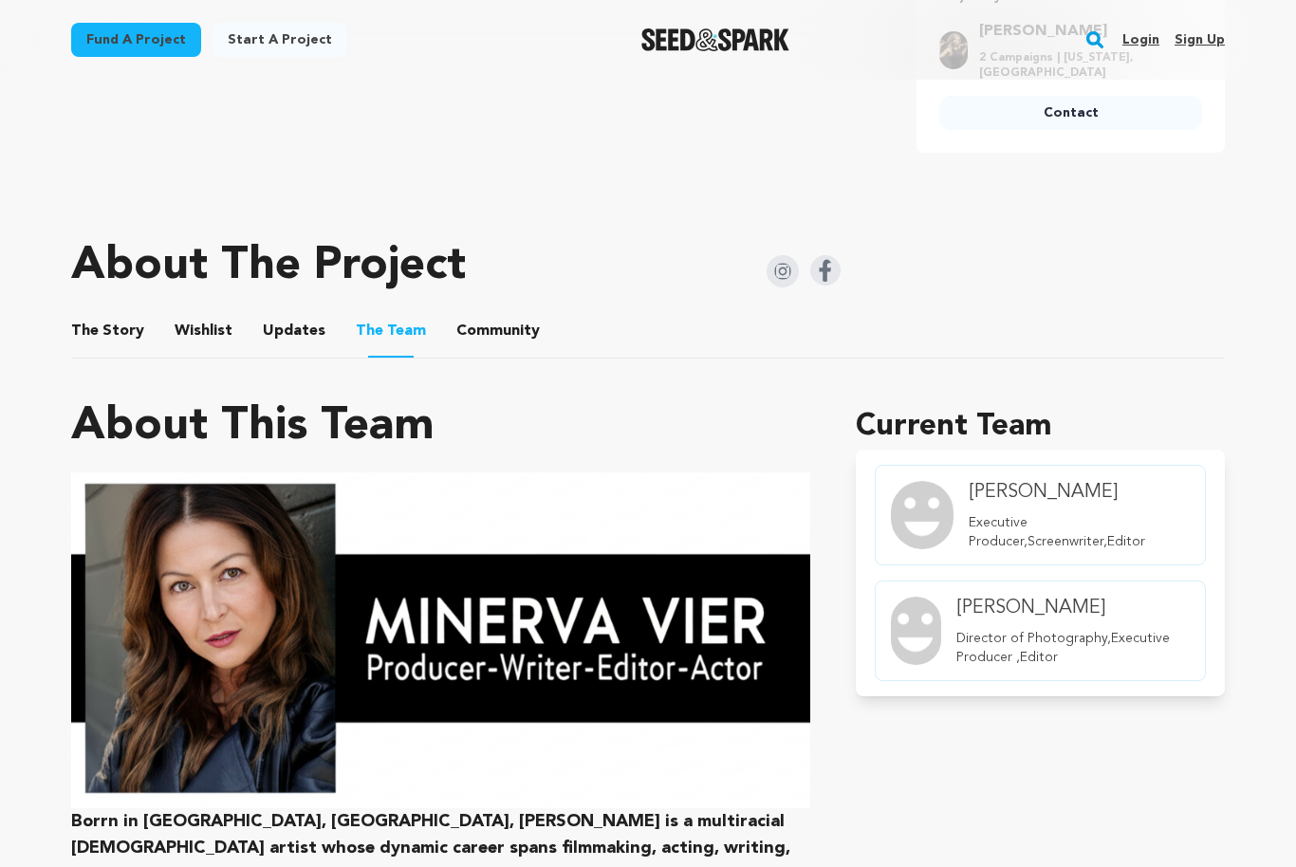
scroll to position [799, 0]
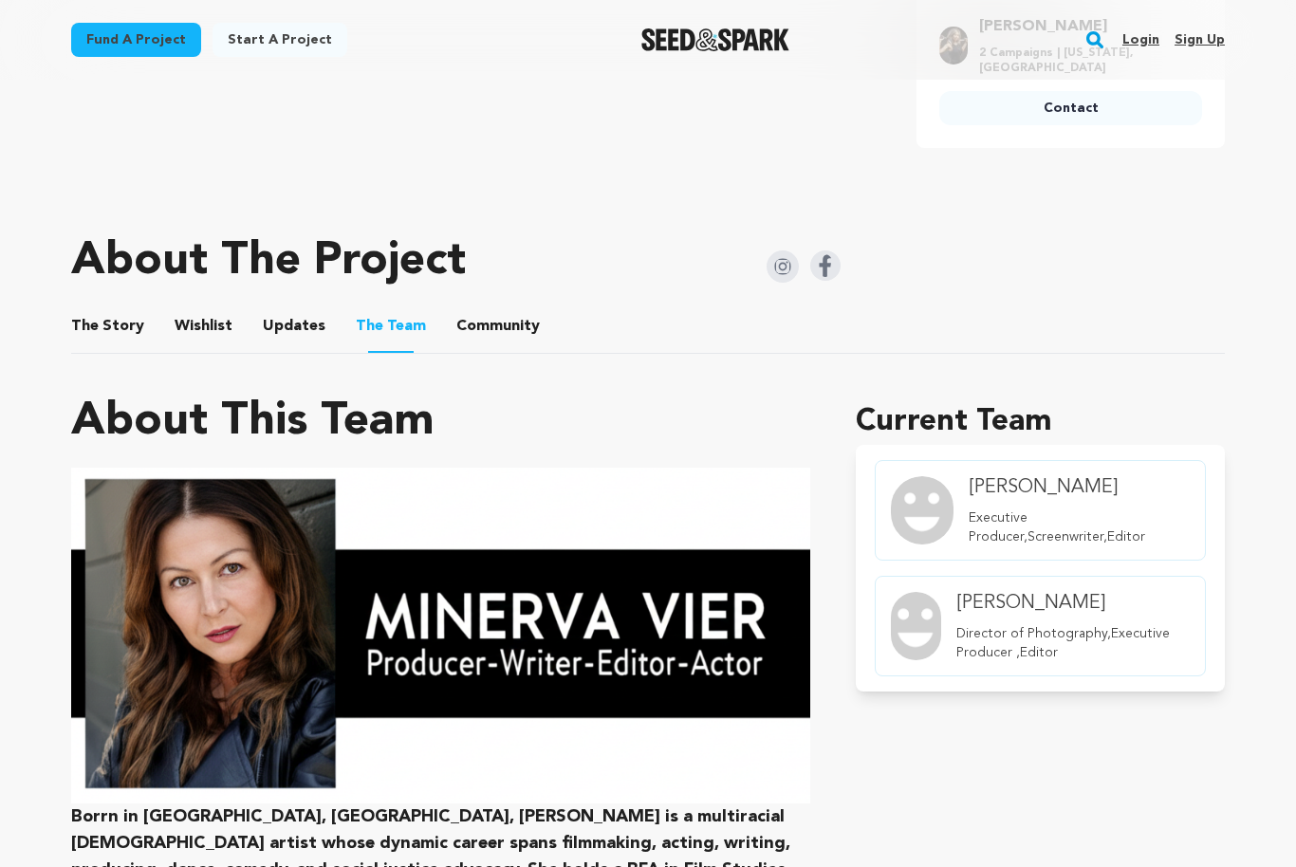
click at [507, 327] on button "Community" at bounding box center [498, 331] width 46 height 46
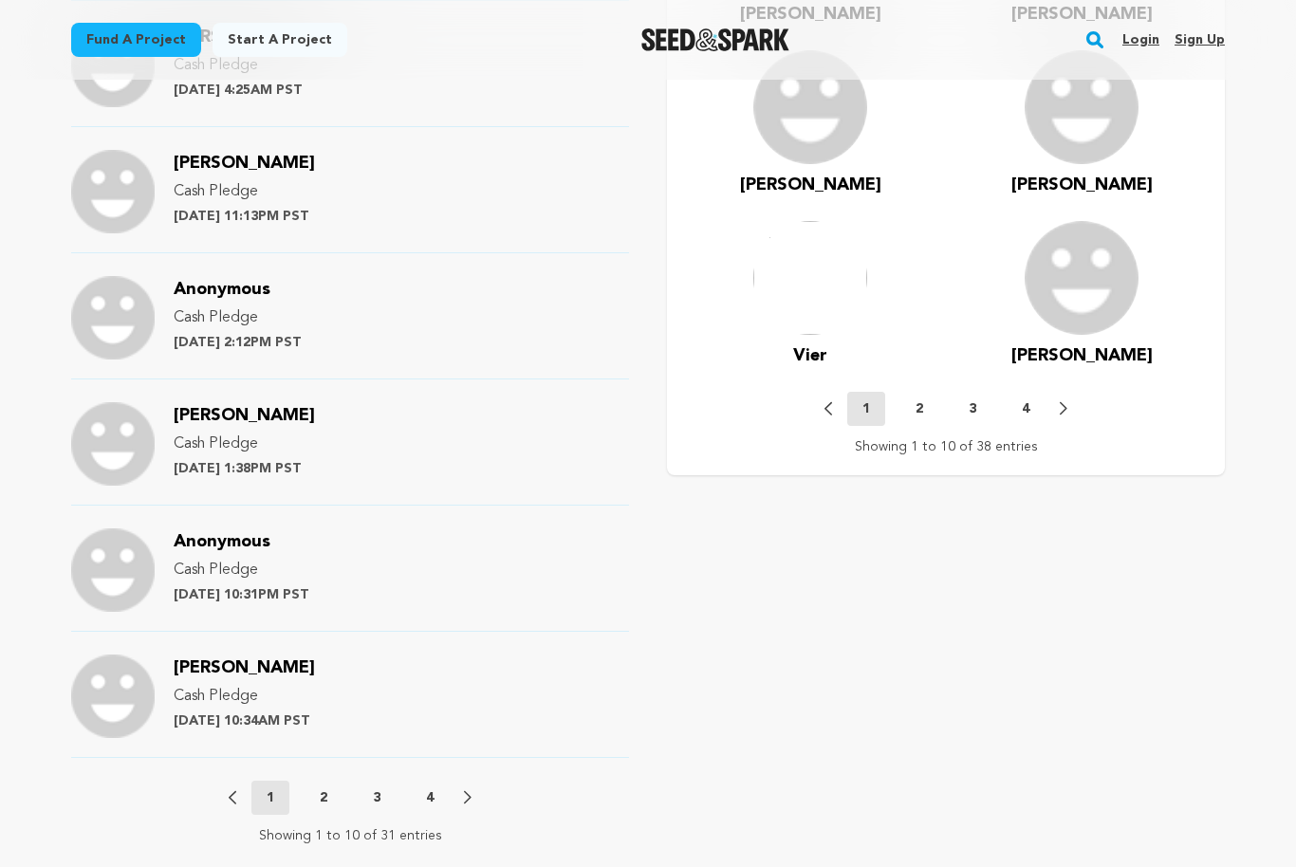
scroll to position [1749, 0]
click at [328, 804] on button "2" at bounding box center [324, 798] width 38 height 19
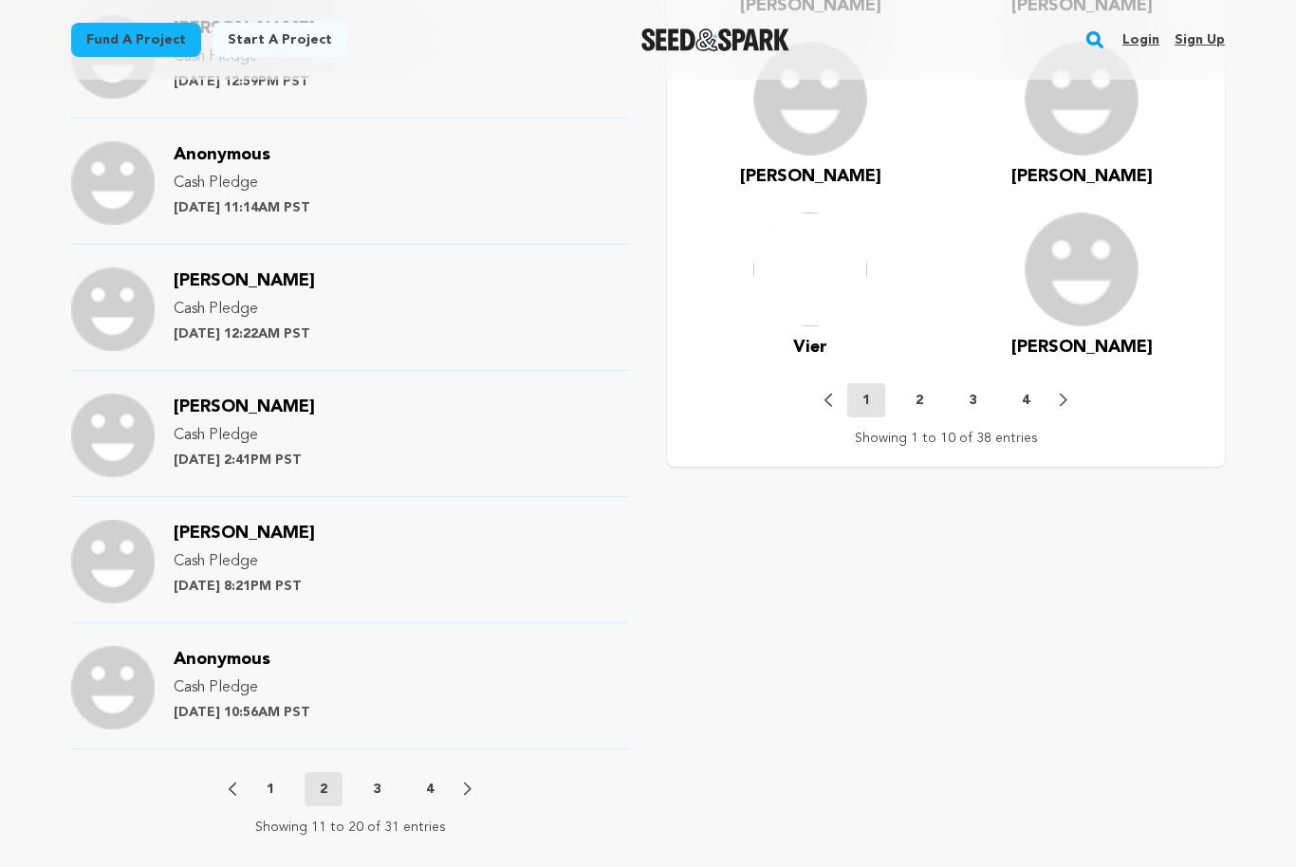
scroll to position [1758, 0]
click at [380, 788] on p "3" at bounding box center [377, 789] width 8 height 19
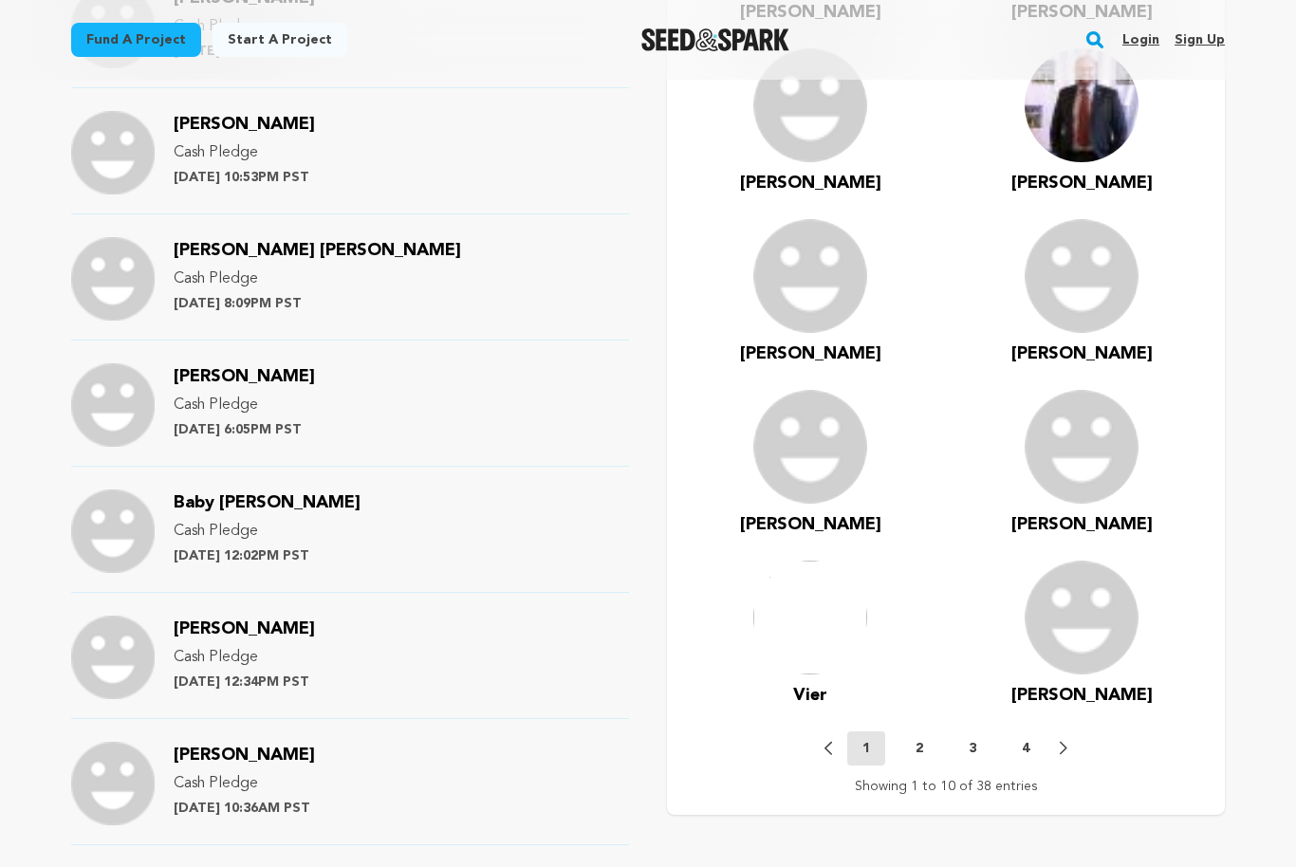
scroll to position [1407, 0]
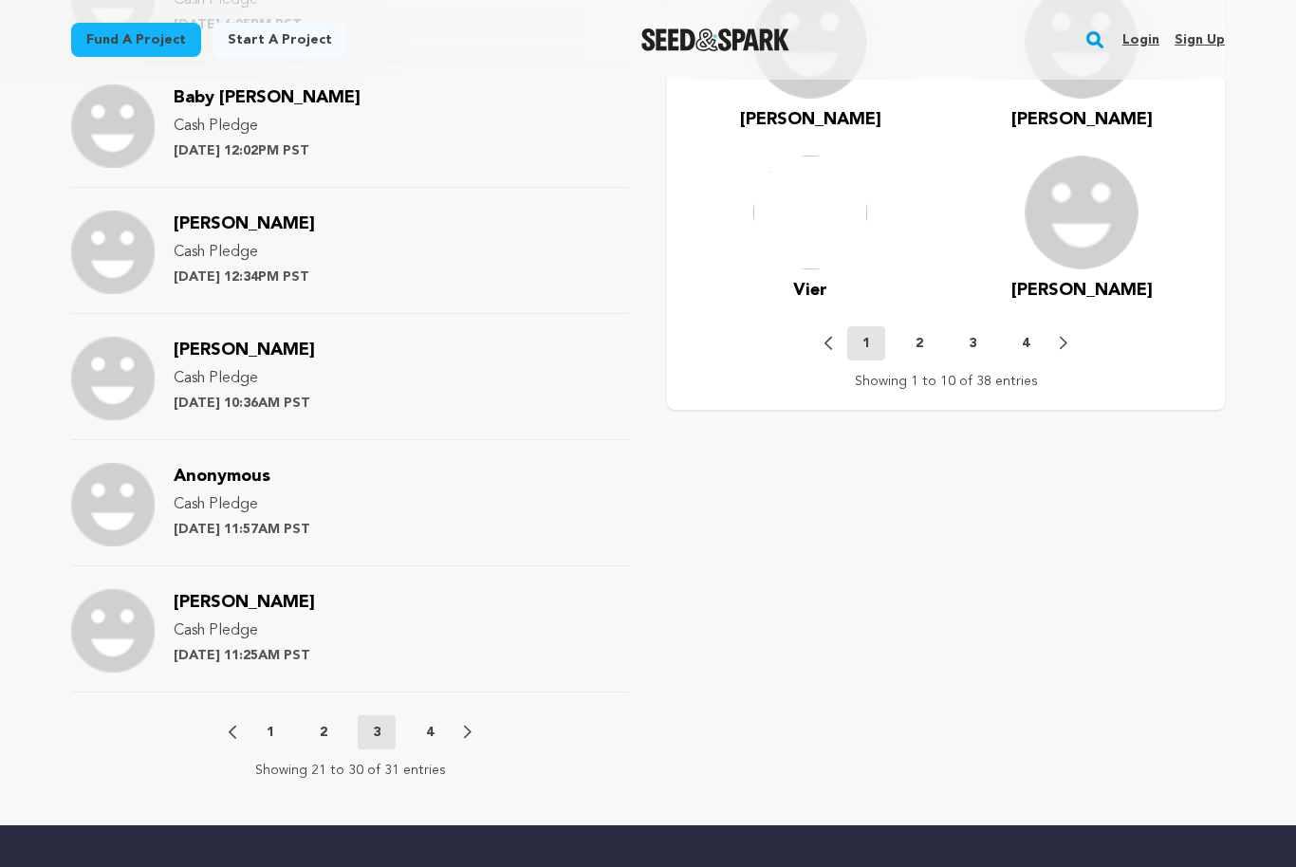
click at [428, 736] on p "4" at bounding box center [430, 733] width 8 height 19
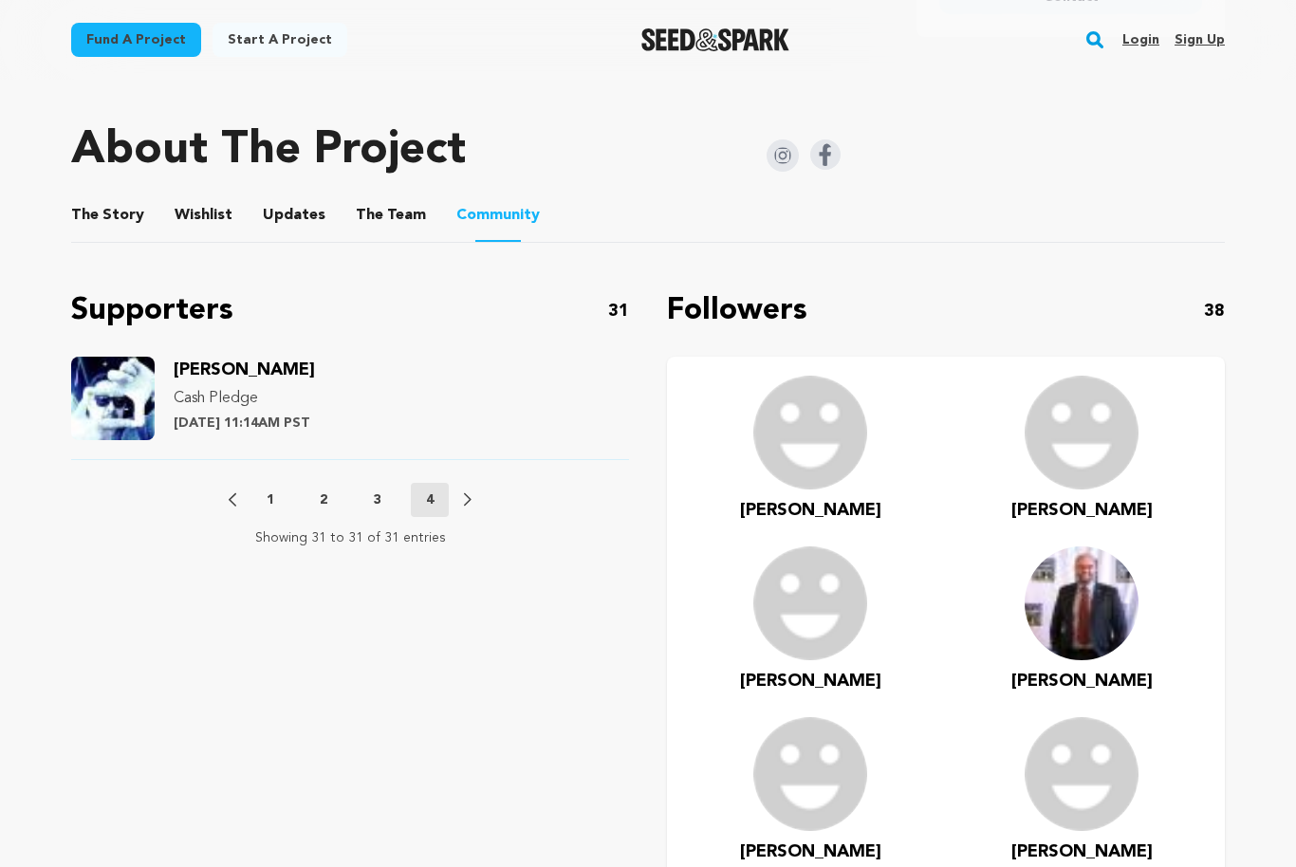
scroll to position [906, 0]
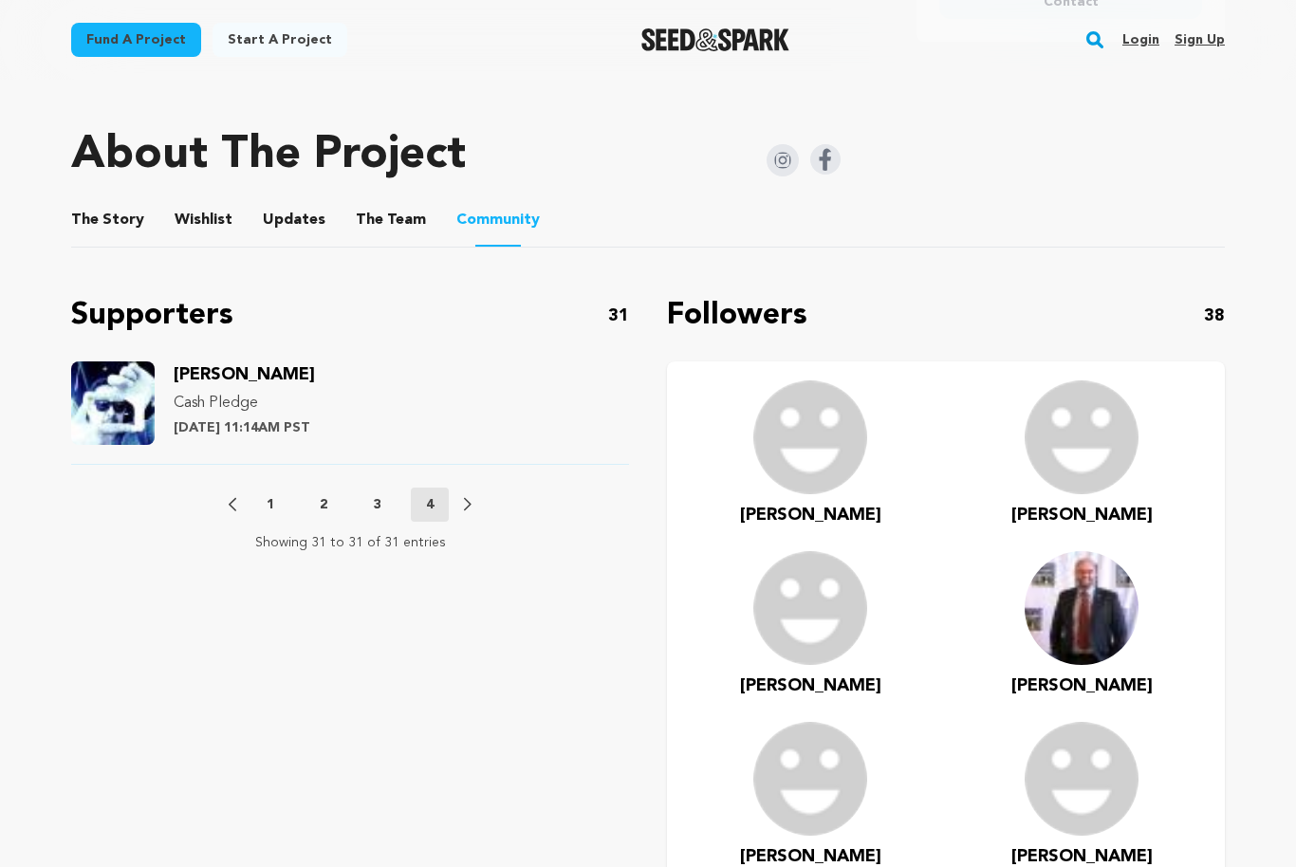
click at [270, 501] on p "1" at bounding box center [271, 504] width 8 height 19
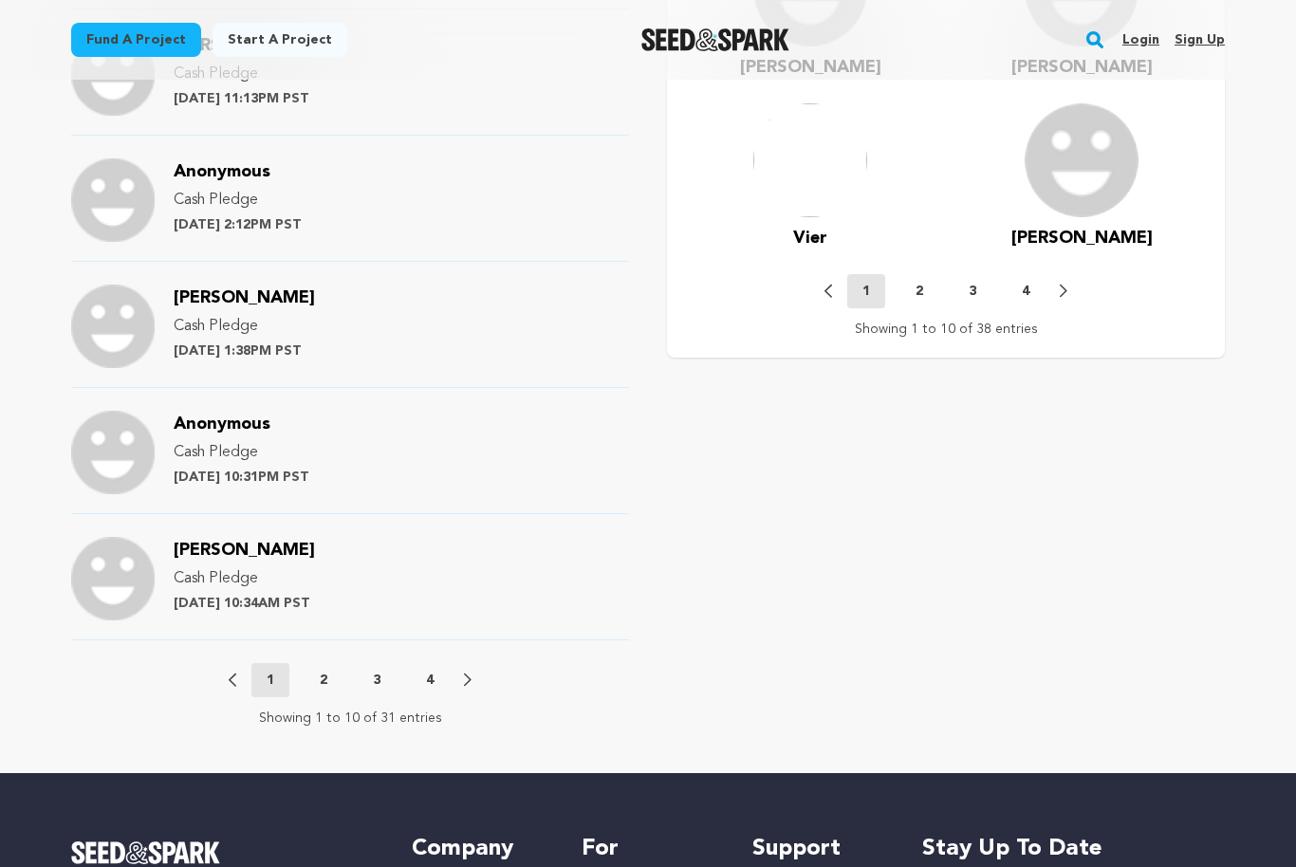
scroll to position [1867, 0]
